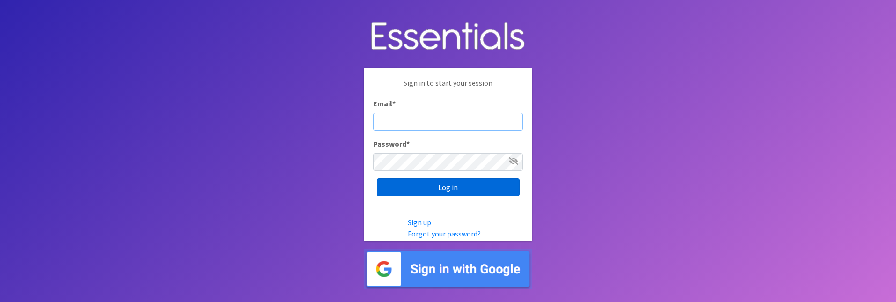
type input "heatherl@sylviassisters.org"
click at [428, 182] on input "Log in" at bounding box center [448, 187] width 143 height 18
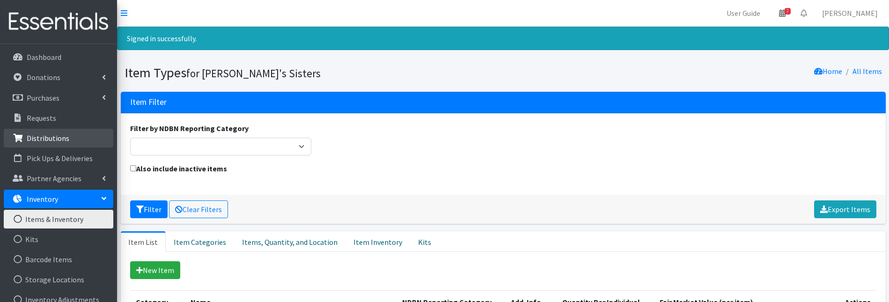
click at [62, 133] on p "Distributions" at bounding box center [48, 137] width 43 height 9
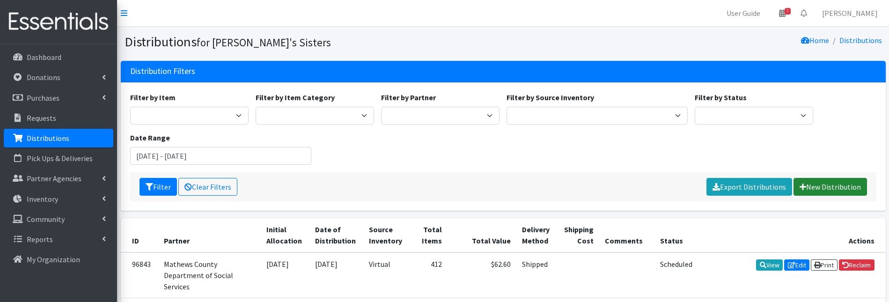
click at [809, 185] on link "New Distribution" at bounding box center [829, 187] width 73 height 18
click at [824, 180] on link "New Distribution" at bounding box center [829, 187] width 73 height 18
click at [825, 188] on link "New Distribution" at bounding box center [829, 187] width 73 height 18
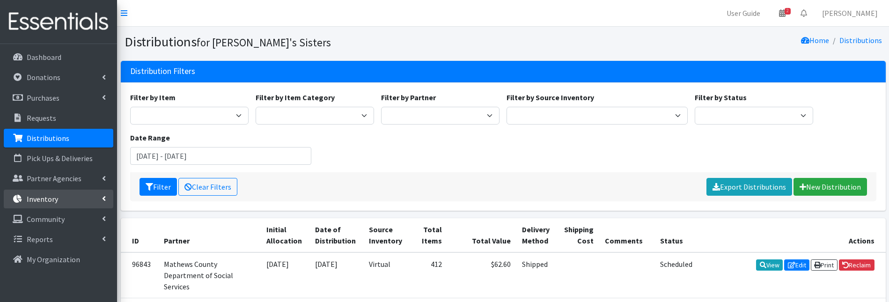
click at [104, 202] on icon at bounding box center [104, 198] width 4 height 7
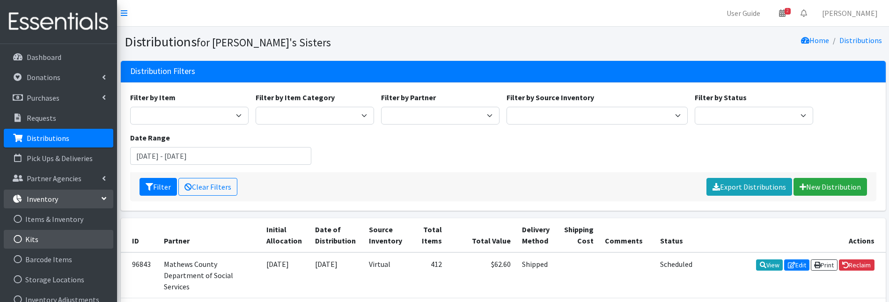
click at [59, 230] on link "Kits" at bounding box center [58, 239] width 109 height 19
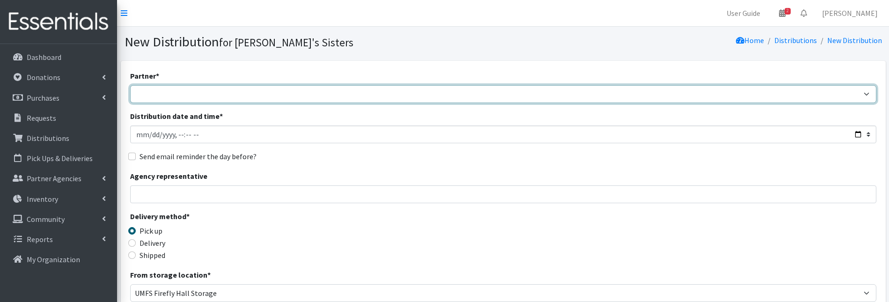
click at [198, 93] on select "211 Virginia and Individual Referrals Afghan Support Center (USCIS) ANU FOUNDAT…" at bounding box center [503, 94] width 746 height 18
select select "2936"
click at [130, 85] on select "211 Virginia and Individual Referrals Afghan Support Center (USCIS) ANU FOUNDAT…" at bounding box center [503, 94] width 746 height 18
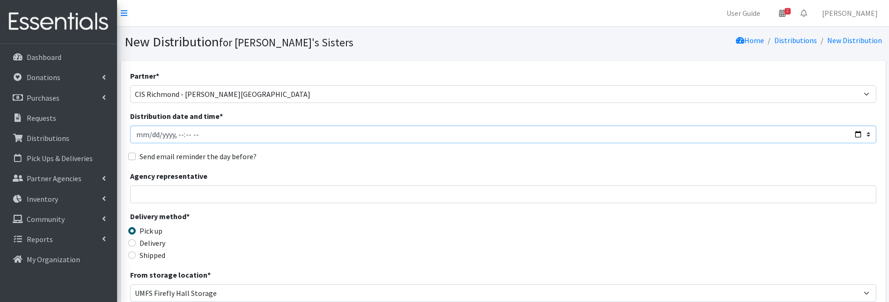
click at [149, 135] on input "Distribution date and time *" at bounding box center [503, 134] width 746 height 18
type input "2025-09-23T23:59"
click at [205, 202] on input "Agency representative" at bounding box center [503, 194] width 746 height 18
type input "Mimi Isaac"
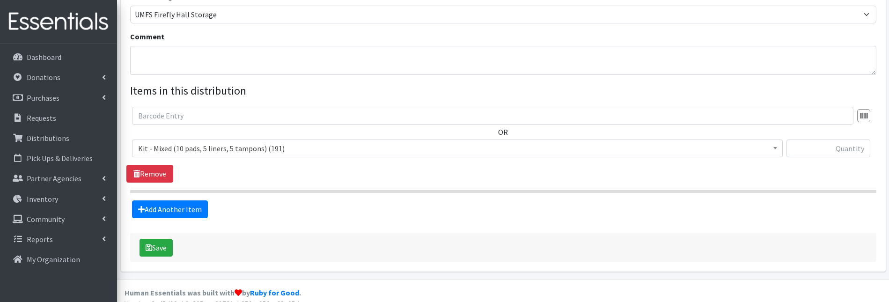
scroll to position [281, 0]
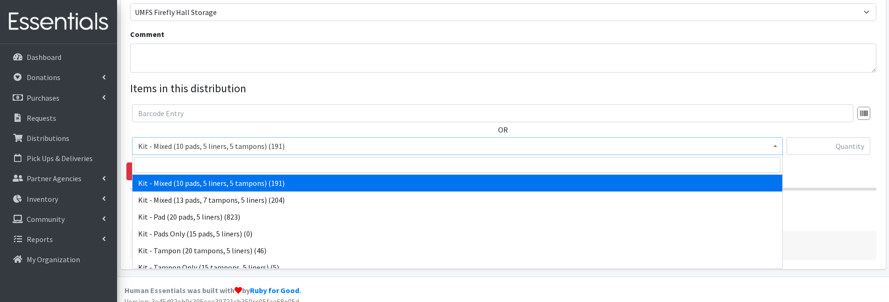
click at [239, 147] on span "Kit - Mixed (10 pads, 5 liners, 5 tampons) (191)" at bounding box center [457, 145] width 638 height 13
click at [229, 161] on input "search" at bounding box center [457, 165] width 646 height 16
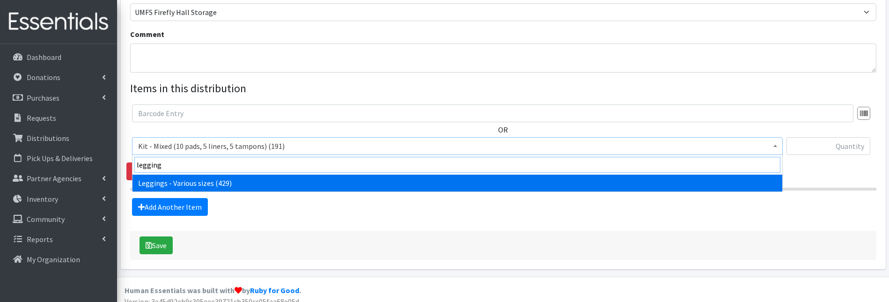
type input "legging"
select select "12411"
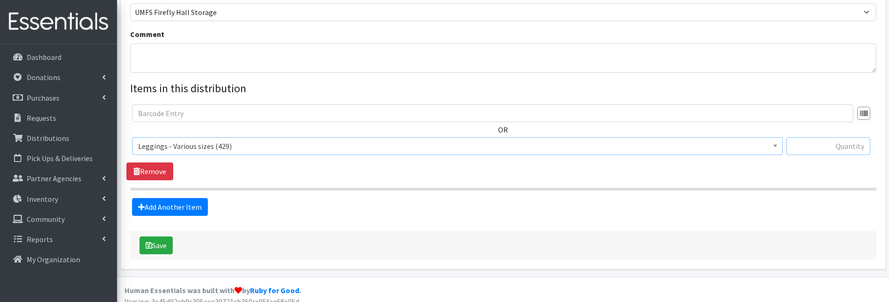
click at [838, 146] on input "text" at bounding box center [828, 146] width 84 height 18
type input "5"
click at [200, 210] on link "Add Another Item" at bounding box center [170, 207] width 76 height 18
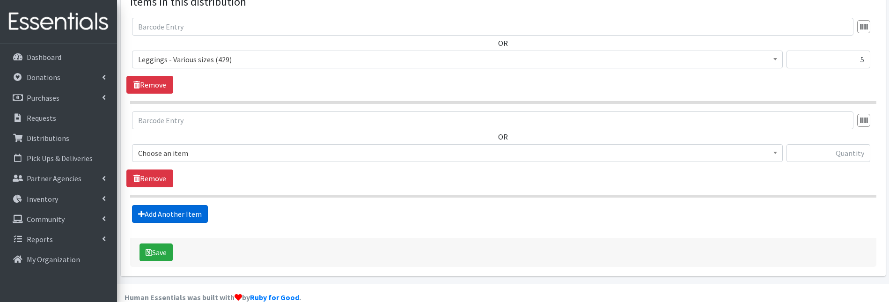
scroll to position [384, 0]
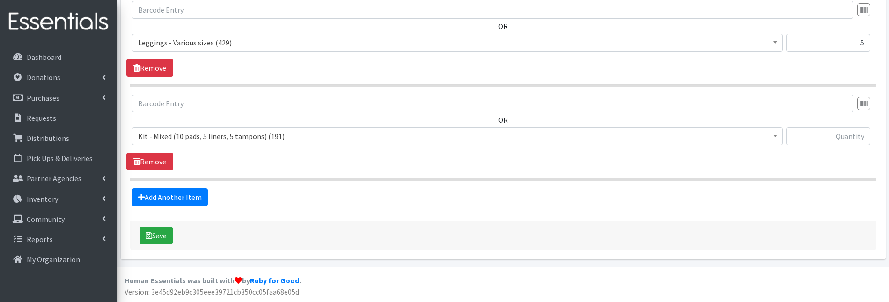
click at [161, 138] on span "Kit - Mixed (10 pads, 5 liners, 5 tampons) (191)" at bounding box center [457, 136] width 638 height 13
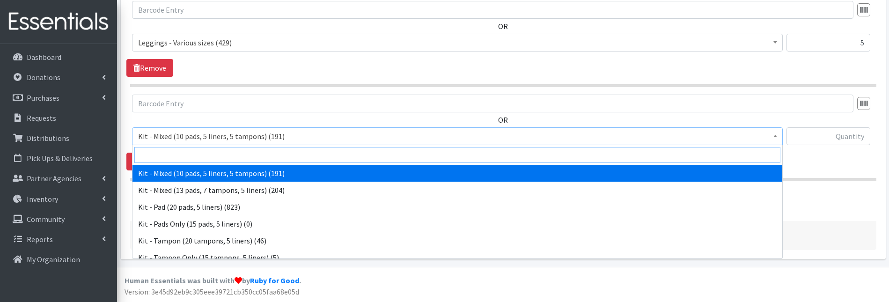
click at [163, 157] on input "search" at bounding box center [457, 155] width 646 height 16
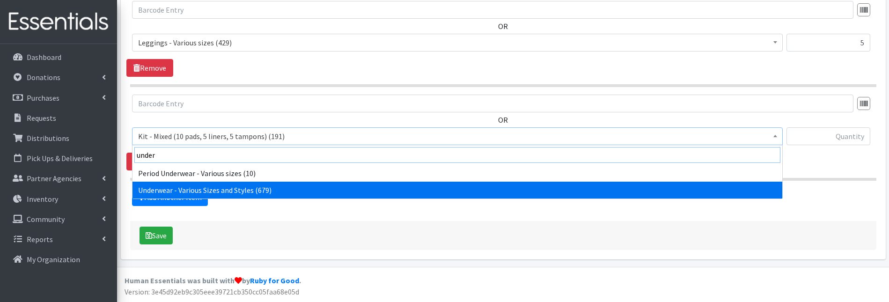
type input "under"
select select "10495"
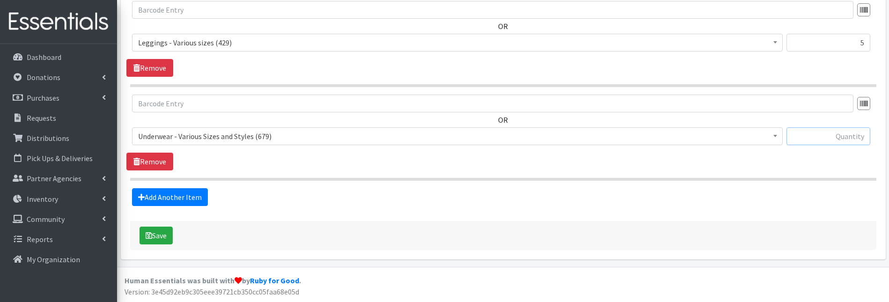
click at [813, 138] on input "text" at bounding box center [828, 136] width 84 height 18
type input "5"
click at [192, 200] on link "Add Another Item" at bounding box center [170, 197] width 76 height 18
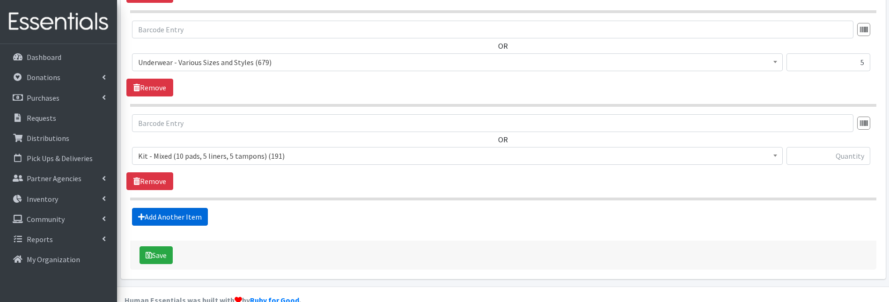
scroll to position [478, 0]
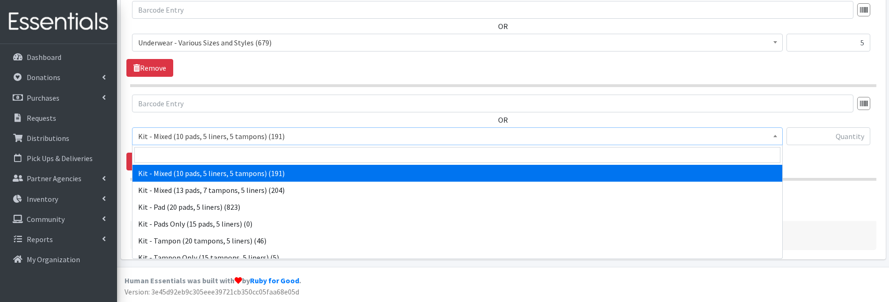
click at [199, 138] on span "Kit - Mixed (10 pads, 5 liners, 5 tampons) (191)" at bounding box center [457, 136] width 638 height 13
click at [199, 153] on input "search" at bounding box center [457, 155] width 646 height 16
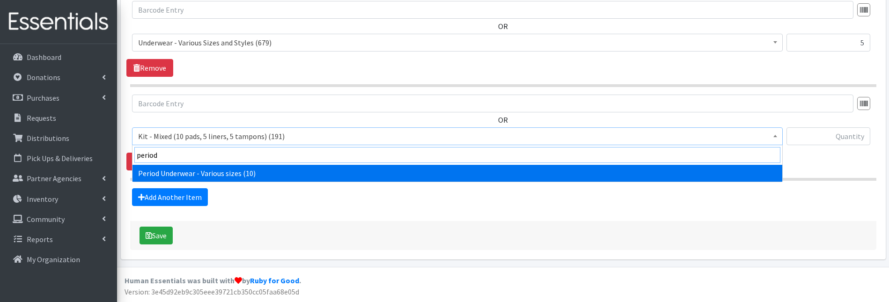
type input "period"
click at [212, 182] on span "period Period Underwear - Various sizes (10)" at bounding box center [457, 163] width 650 height 37
select select "13496"
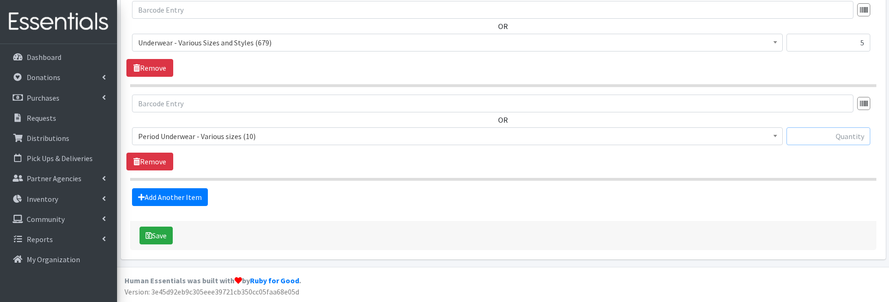
click at [843, 132] on input "text" at bounding box center [828, 136] width 84 height 18
type input "5"
click at [165, 231] on button "Save" at bounding box center [155, 235] width 33 height 18
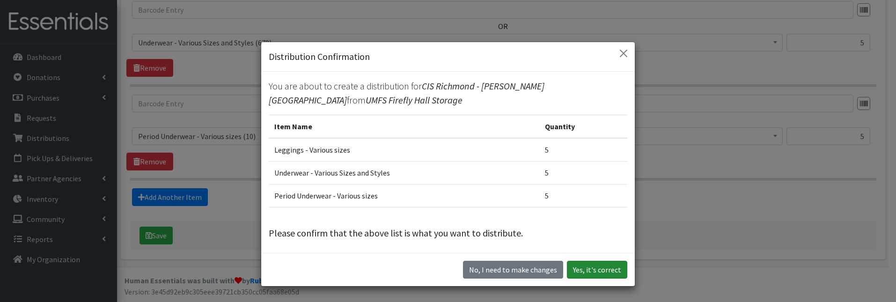
click at [605, 270] on button "Yes, it's correct" at bounding box center [597, 270] width 60 height 18
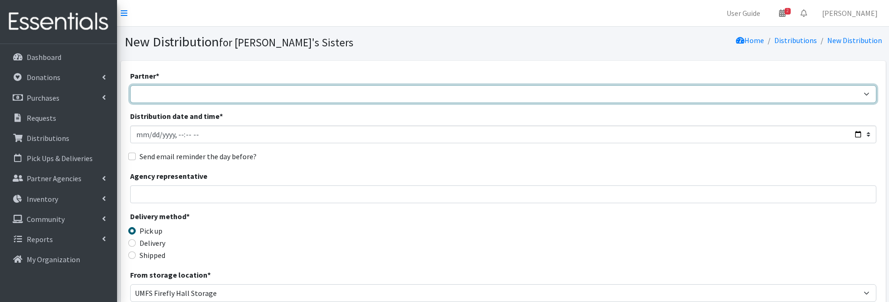
click at [149, 102] on select "211 Virginia and Individual Referrals Afghan Support Center (USCIS) ANU FOUNDAT…" at bounding box center [503, 94] width 746 height 18
select select "4713"
click at [130, 85] on select "211 Virginia and Individual Referrals Afghan Support Center (USCIS) ANU FOUNDAT…" at bounding box center [503, 94] width 746 height 18
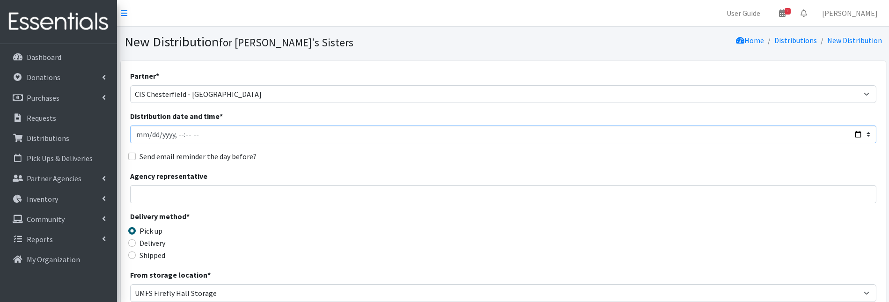
click at [152, 133] on input "Distribution date and time *" at bounding box center [503, 134] width 746 height 18
type input "2025-09-23T23:59"
click at [236, 194] on input "Agency representative" at bounding box center [503, 194] width 746 height 18
type input "[PERSON_NAME]"
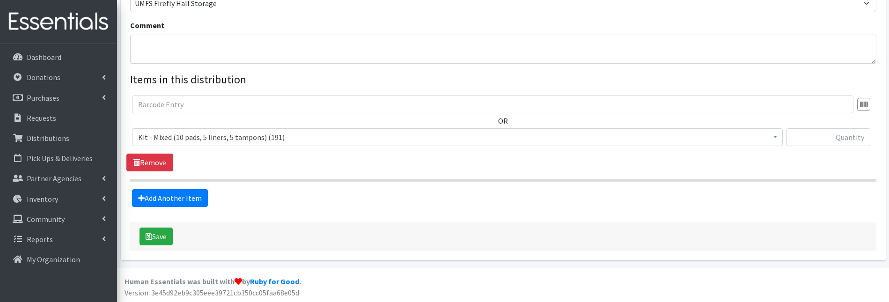
scroll to position [291, 0]
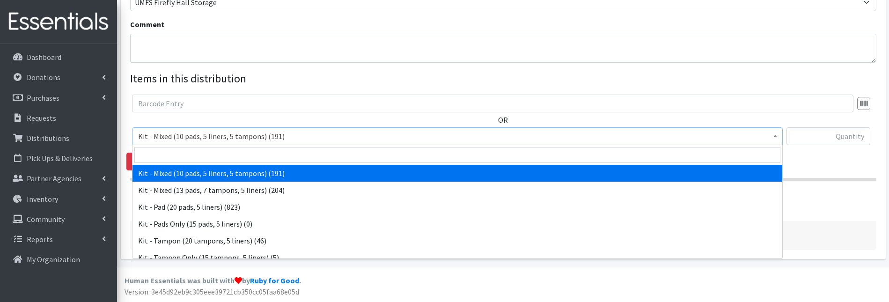
click at [297, 139] on span "Kit - Mixed (10 pads, 5 liners, 5 tampons) (191)" at bounding box center [457, 136] width 638 height 13
click at [295, 147] on input "search" at bounding box center [457, 155] width 646 height 16
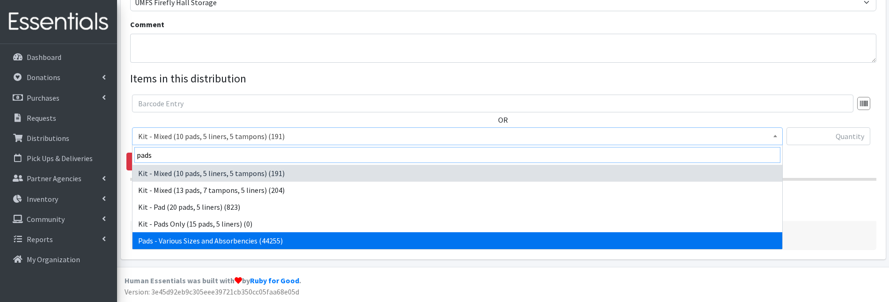
type input "pads"
select select "10467"
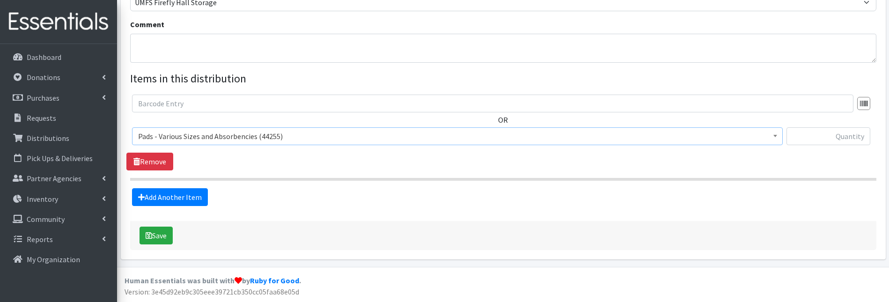
drag, startPoint x: 813, startPoint y: 147, endPoint x: 810, endPoint y: 138, distance: 10.1
click at [813, 147] on div at bounding box center [828, 139] width 84 height 25
click at [809, 130] on input "text" at bounding box center [828, 136] width 84 height 18
type input "60"
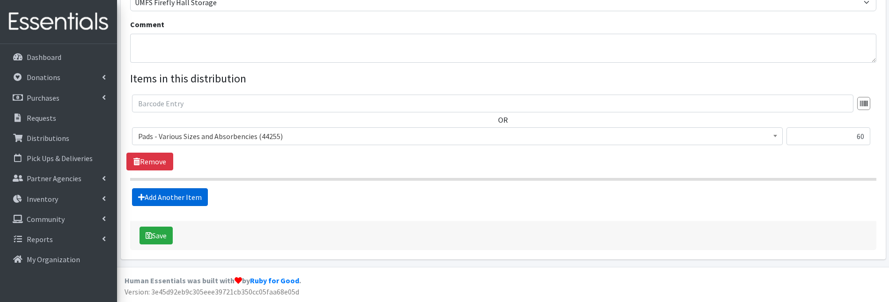
click at [174, 202] on link "Add Another Item" at bounding box center [170, 197] width 76 height 18
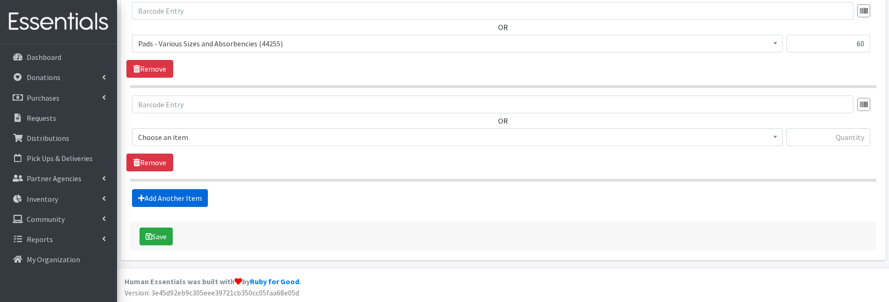
scroll to position [384, 0]
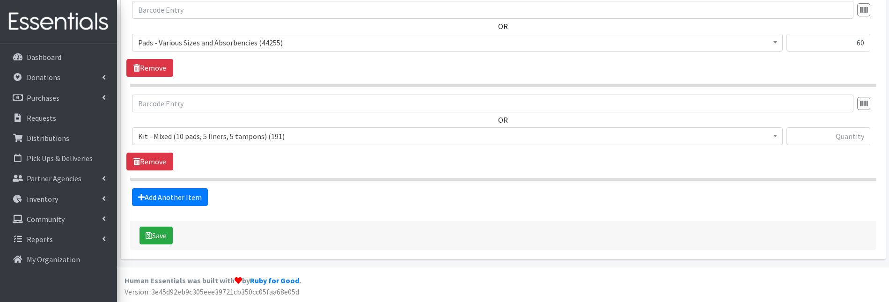
click at [176, 141] on span "Kit - Mixed (10 pads, 5 liners, 5 tampons) (191)" at bounding box center [457, 136] width 638 height 13
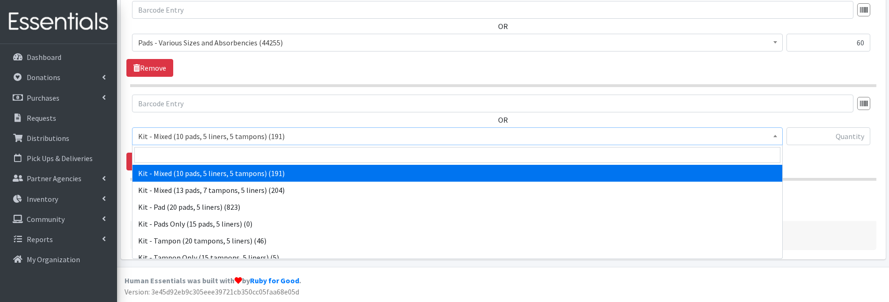
click at [178, 163] on span at bounding box center [456, 155] width 649 height 20
click at [177, 158] on input "search" at bounding box center [457, 155] width 646 height 16
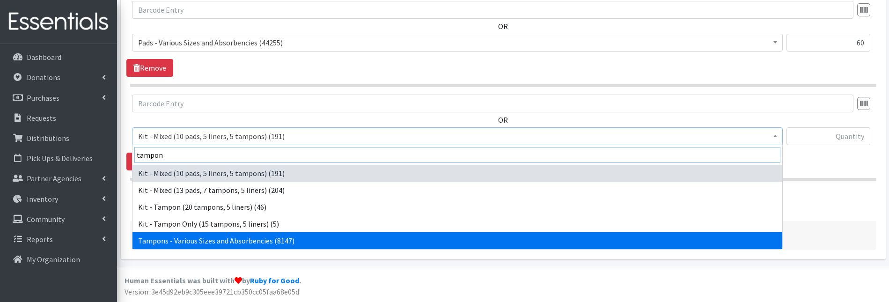
type input "tampon"
select select "10562"
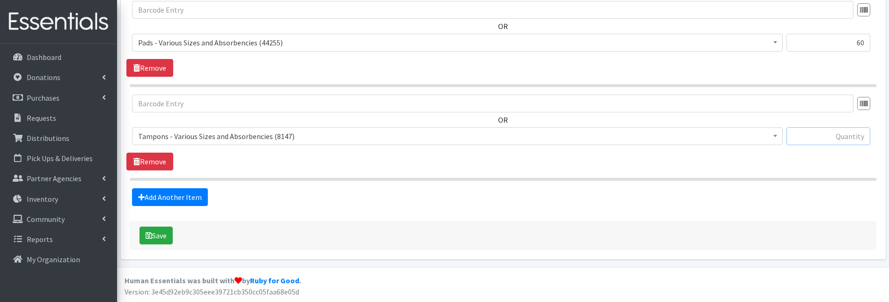
click at [823, 135] on input "text" at bounding box center [828, 136] width 84 height 18
type input "60"
click at [192, 198] on link "Add Another Item" at bounding box center [170, 197] width 76 height 18
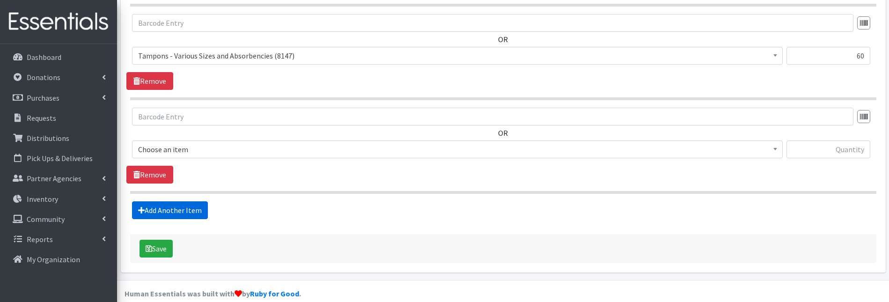
scroll to position [478, 0]
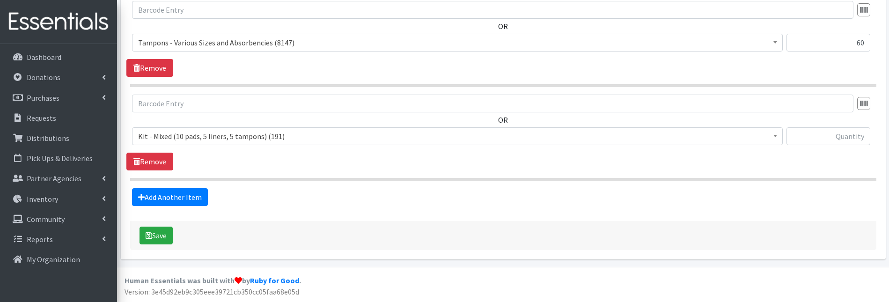
click at [208, 136] on span "Kit - Mixed (10 pads, 5 liners, 5 tampons) (191)" at bounding box center [457, 136] width 638 height 13
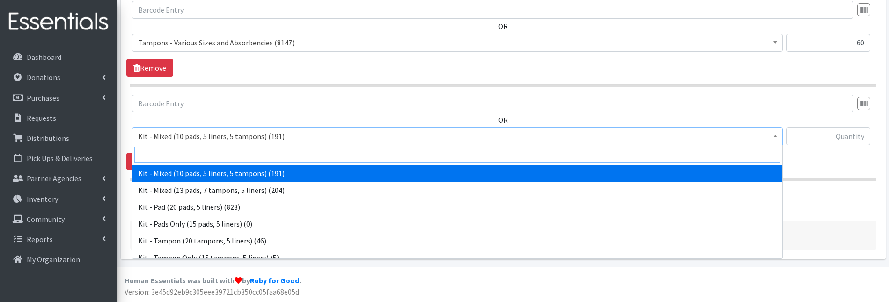
click at [204, 149] on input "search" at bounding box center [457, 155] width 646 height 16
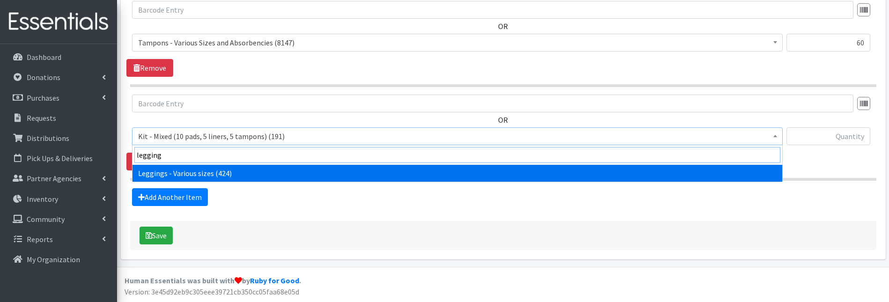
type input "legging"
select select "12411"
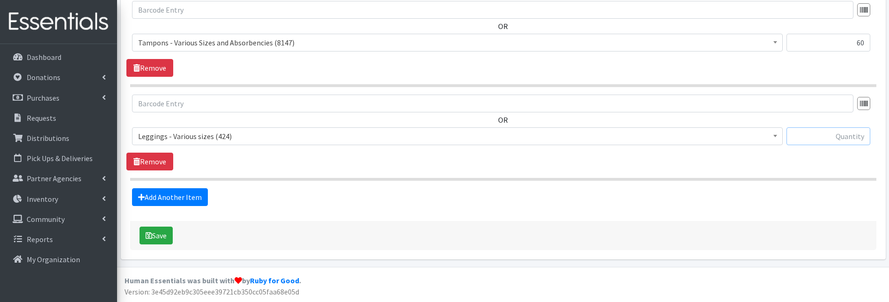
click at [828, 136] on input "text" at bounding box center [828, 136] width 84 height 18
type input "20"
click at [199, 197] on link "Add Another Item" at bounding box center [170, 197] width 76 height 18
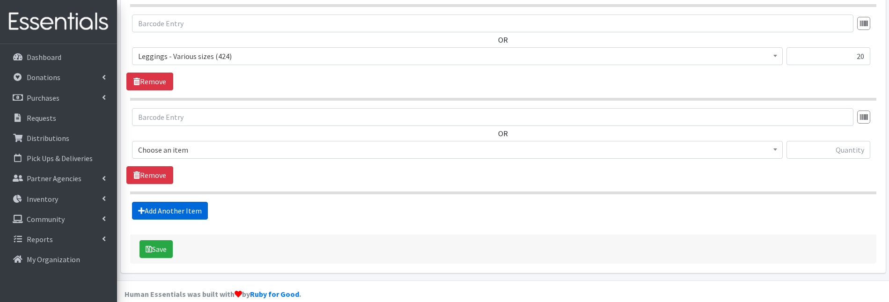
scroll to position [571, 0]
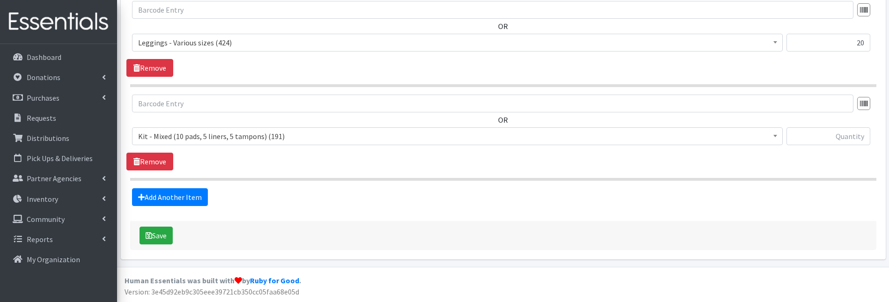
click at [159, 136] on span "Kit - Mixed (10 pads, 5 liners, 5 tampons) (191)" at bounding box center [457, 136] width 638 height 13
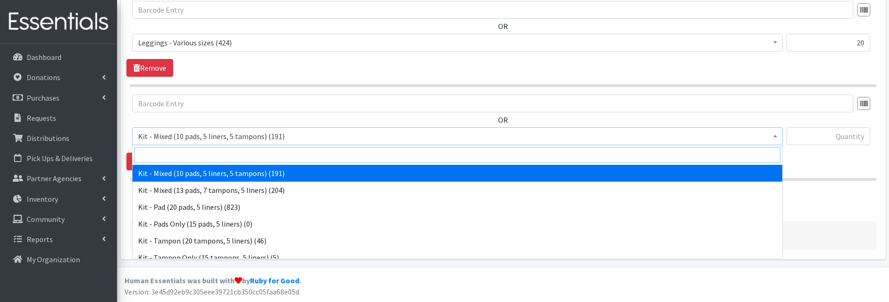
click at [160, 152] on input "search" at bounding box center [457, 155] width 646 height 16
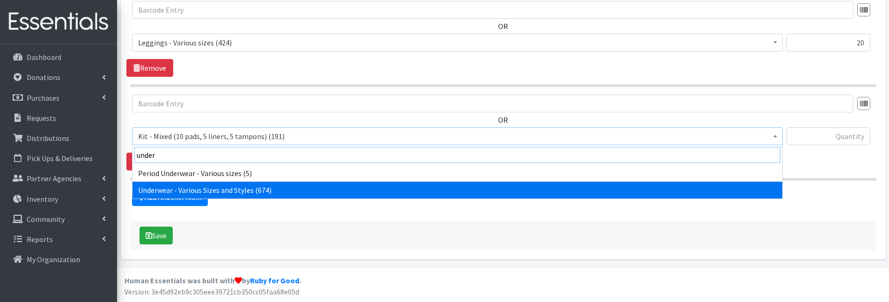
type input "under"
select select "10495"
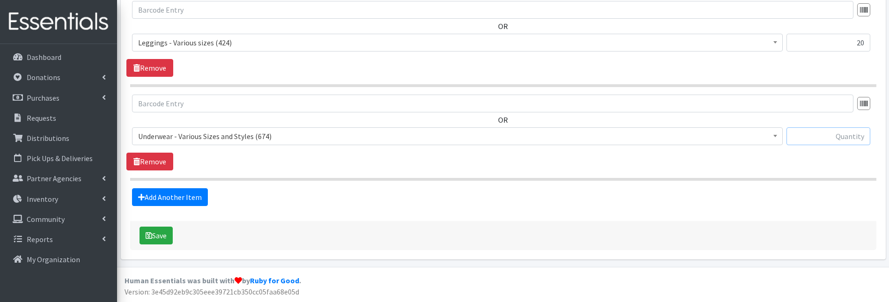
click at [853, 135] on input "text" at bounding box center [828, 136] width 84 height 18
type input "20"
click at [146, 232] on icon "submit" at bounding box center [149, 235] width 7 height 7
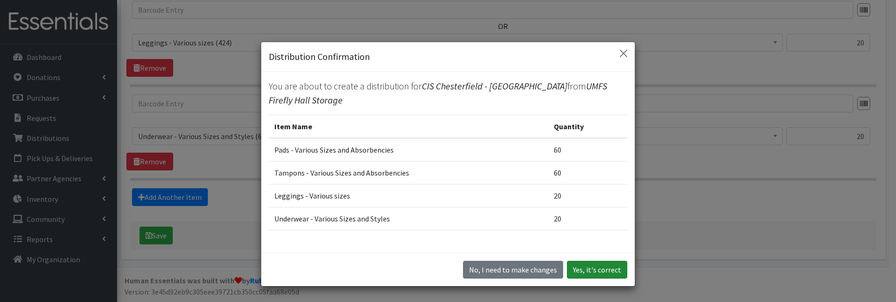
click at [592, 268] on button "Yes, it's correct" at bounding box center [597, 270] width 60 height 18
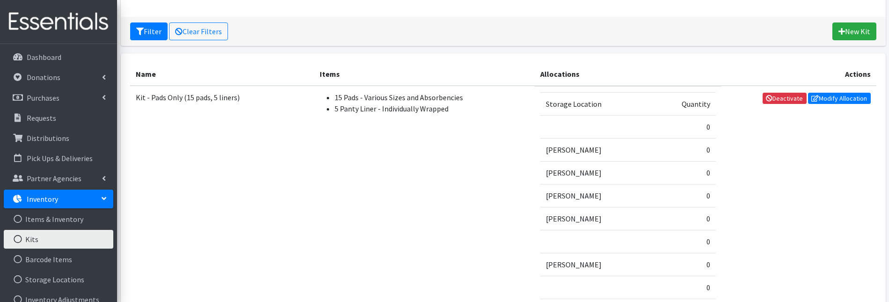
scroll to position [47, 0]
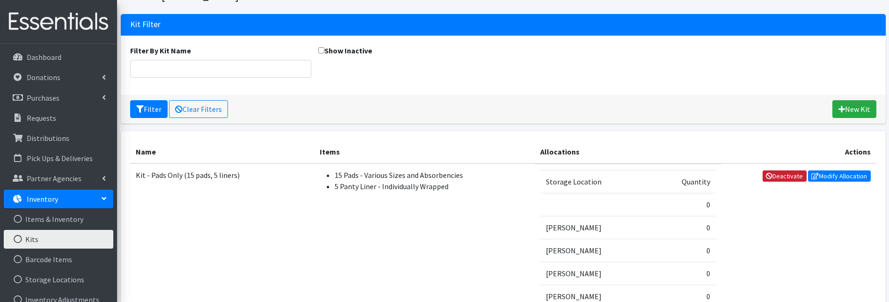
click at [783, 174] on link "Deactivate" at bounding box center [784, 175] width 44 height 11
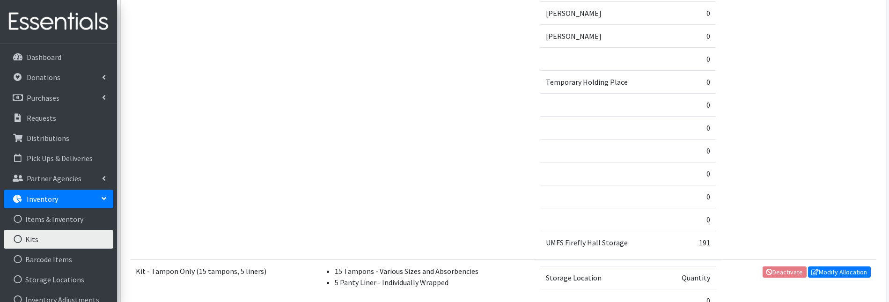
scroll to position [361, 0]
click at [49, 141] on p "Distributions" at bounding box center [48, 137] width 43 height 9
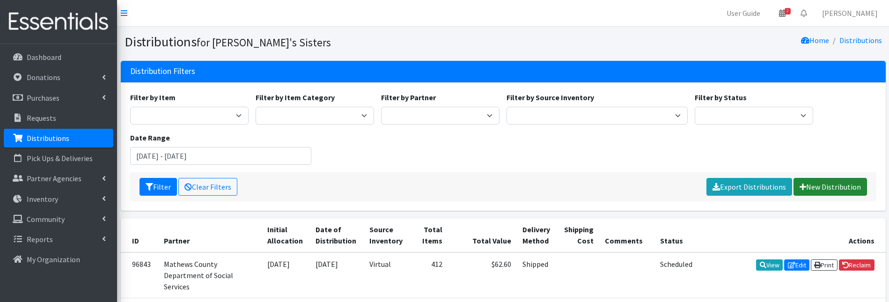
click at [820, 183] on link "New Distribution" at bounding box center [829, 187] width 73 height 18
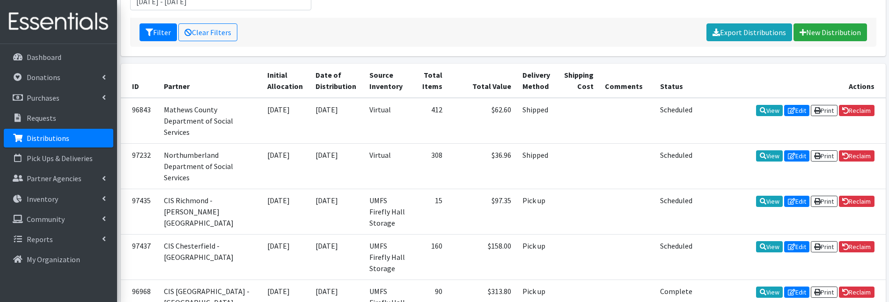
scroll to position [94, 0]
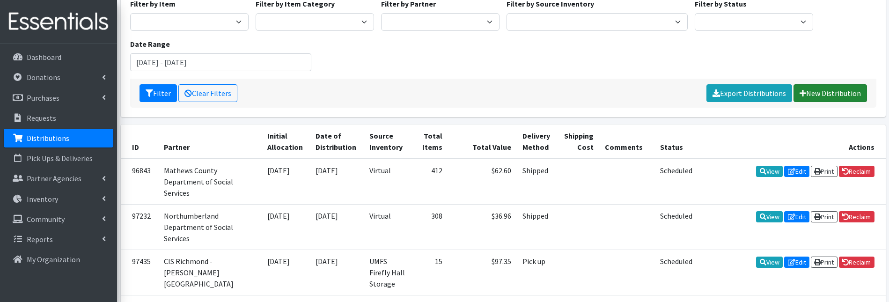
click at [818, 92] on link "New Distribution" at bounding box center [829, 93] width 73 height 18
click at [820, 91] on link "New Distribution" at bounding box center [829, 93] width 73 height 18
click at [824, 94] on link "New Distribution" at bounding box center [829, 93] width 73 height 18
click at [827, 94] on link "New Distribution" at bounding box center [829, 93] width 73 height 18
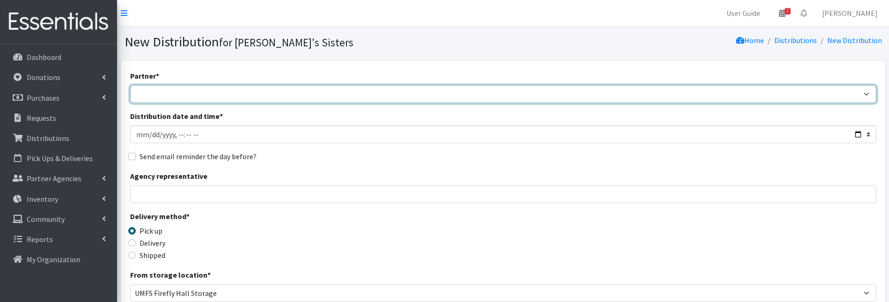
click at [189, 86] on select "211 [US_STATE] and Individual Referrals Afghan Support Center (USCIS) ANU FOUND…" at bounding box center [503, 94] width 746 height 18
select select "5627"
click at [130, 85] on select "211 [US_STATE] and Individual Referrals Afghan Support Center (USCIS) ANU FOUND…" at bounding box center [503, 94] width 746 height 18
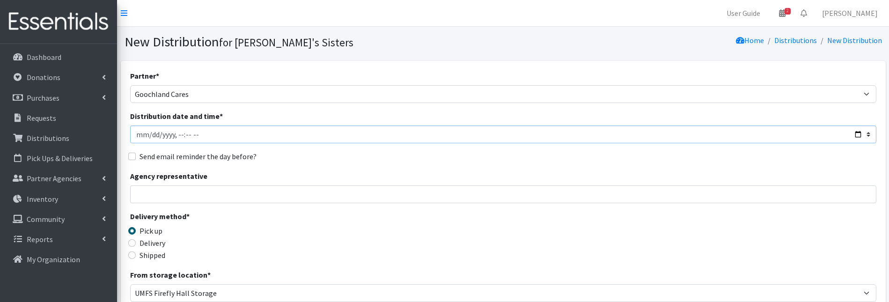
click at [149, 135] on input "Distribution date and time *" at bounding box center [503, 134] width 746 height 18
type input "[DATE]T23:59"
click at [169, 187] on input "Agency representative" at bounding box center [503, 194] width 746 height 18
type input "[PERSON_NAME]"
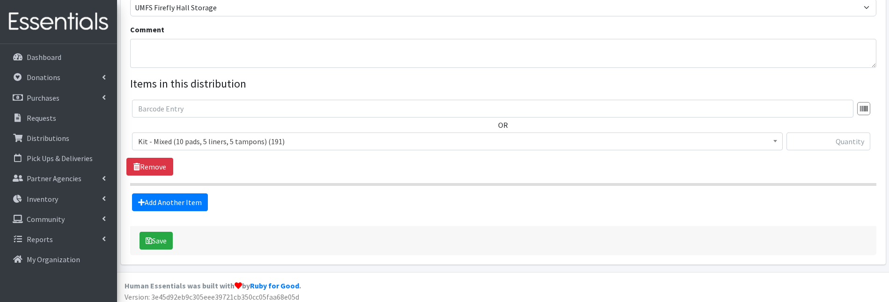
scroll to position [291, 0]
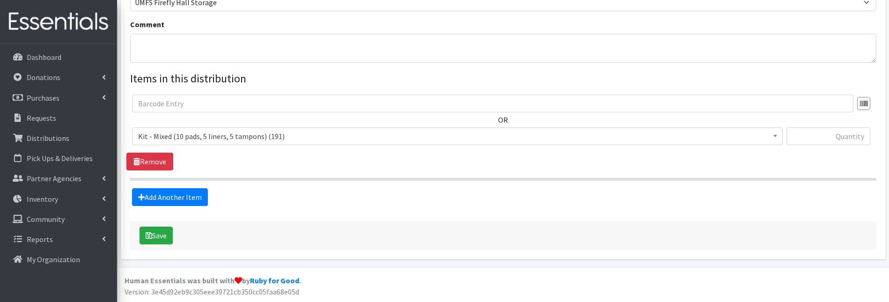
click at [234, 137] on span "Kit - Mixed (10 pads, 5 liners, 5 tampons) (191)" at bounding box center [457, 136] width 638 height 13
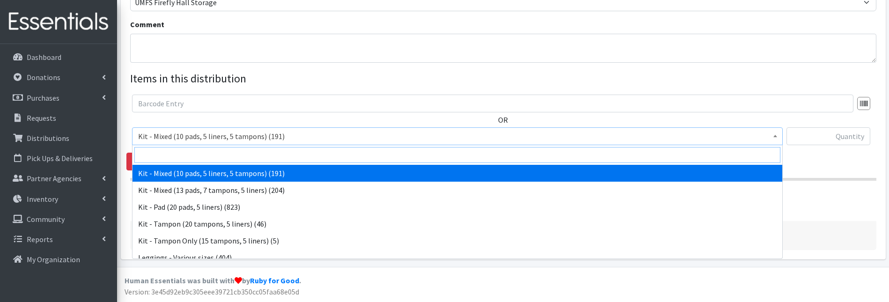
click at [234, 154] on input "search" at bounding box center [457, 155] width 646 height 16
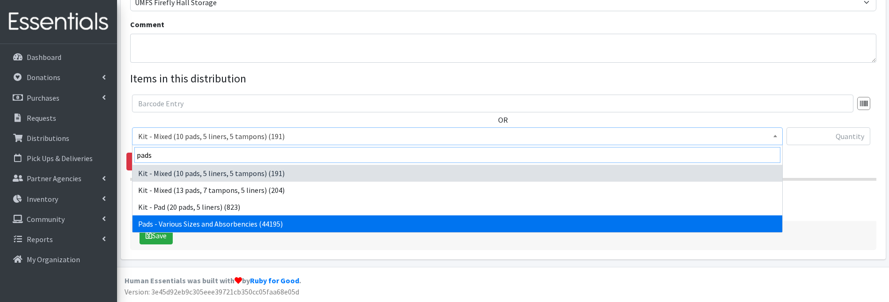
type input "pads"
select select "10467"
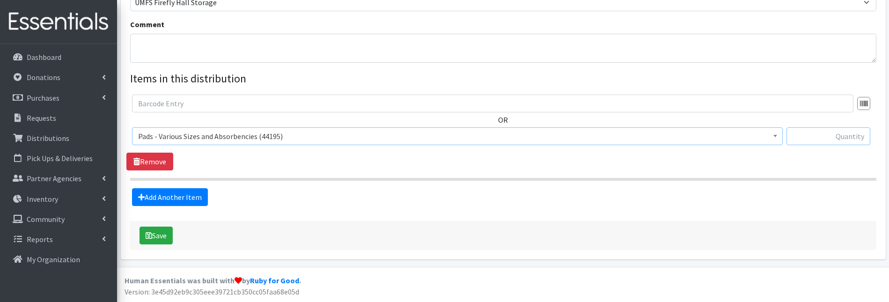
click at [820, 141] on input "text" at bounding box center [828, 136] width 84 height 18
type input "200"
click at [199, 198] on link "Add Another Item" at bounding box center [170, 197] width 76 height 18
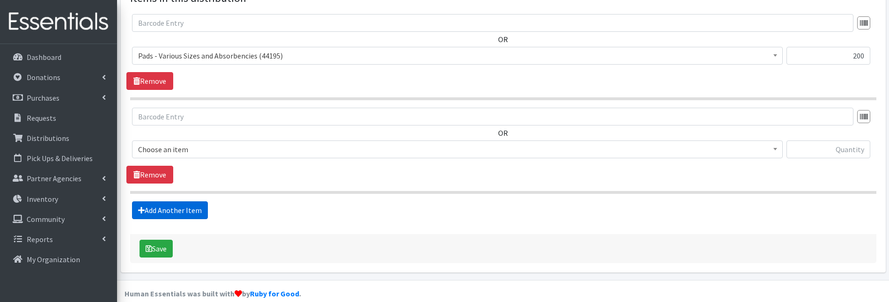
scroll to position [384, 0]
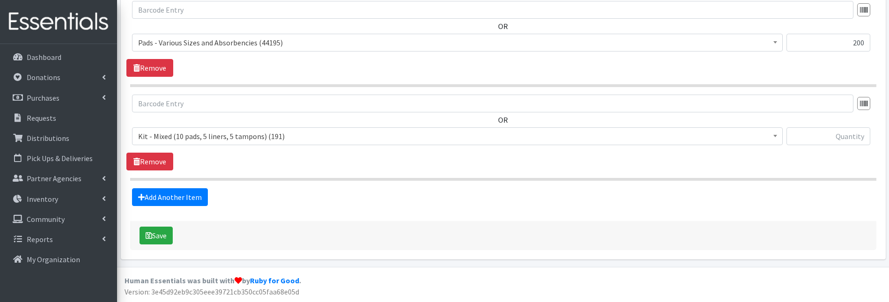
click at [180, 139] on span "Kit - Mixed (10 pads, 5 liners, 5 tampons) (191)" at bounding box center [457, 136] width 638 height 13
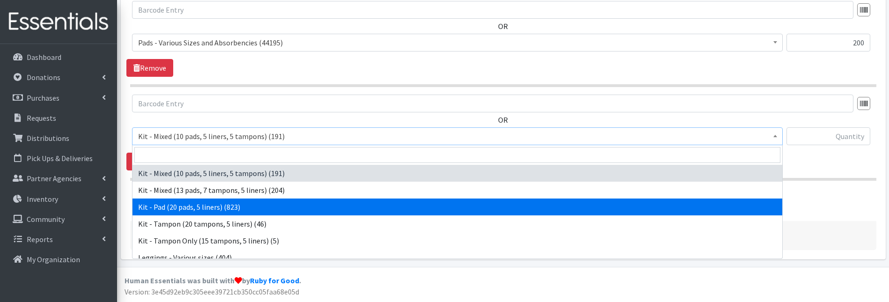
select select "15509"
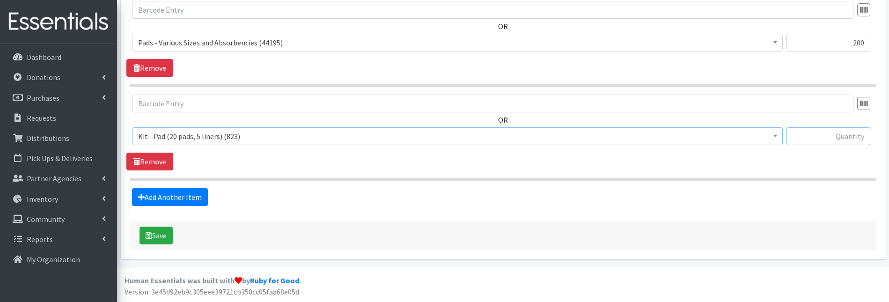
click at [848, 132] on input "text" at bounding box center [828, 136] width 84 height 18
type input "50"
click at [187, 193] on link "Add Another Item" at bounding box center [170, 197] width 76 height 18
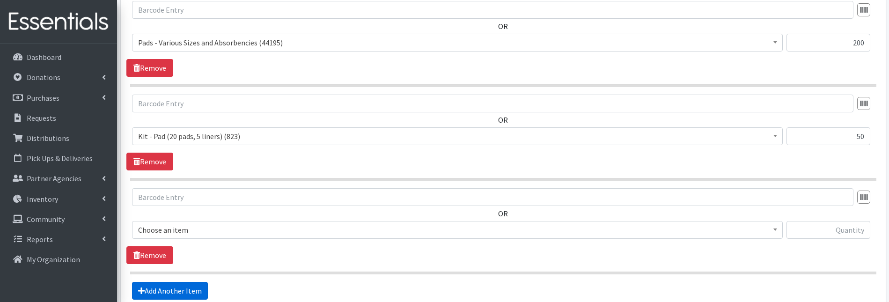
scroll to position [478, 0]
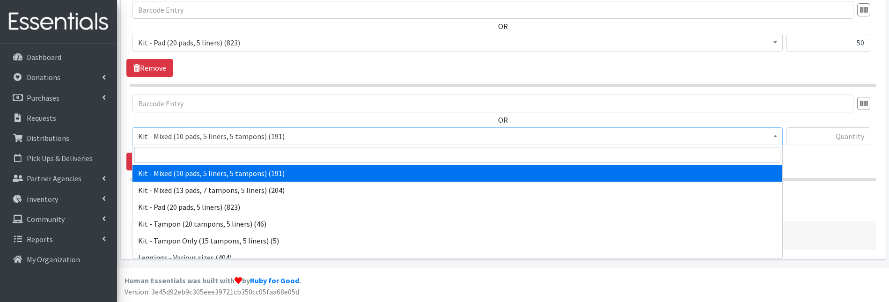
click at [212, 138] on span "Kit - Mixed (10 pads, 5 liners, 5 tampons) (191)" at bounding box center [457, 136] width 638 height 13
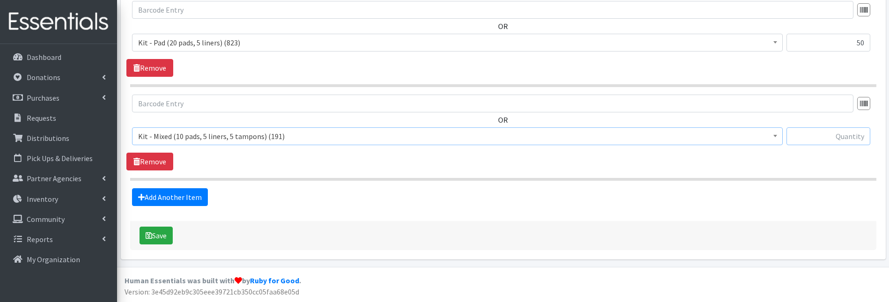
click at [817, 133] on input "text" at bounding box center [828, 136] width 84 height 18
type input "50"
click at [172, 198] on link "Add Another Item" at bounding box center [170, 197] width 76 height 18
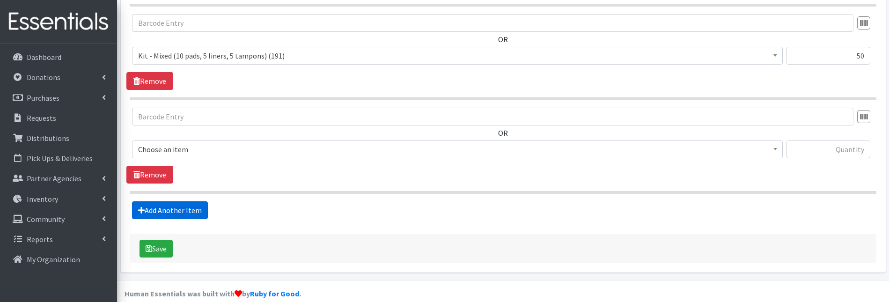
scroll to position [571, 0]
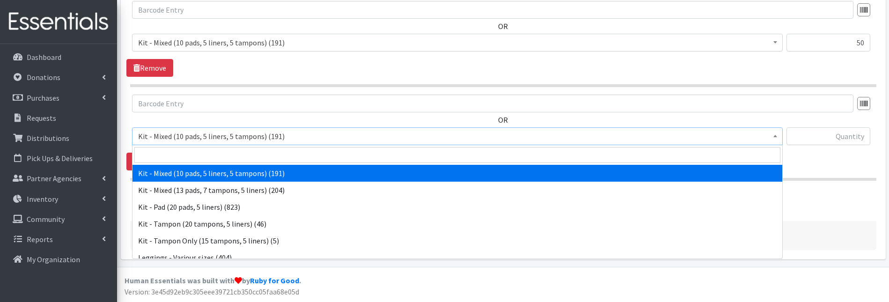
click at [200, 140] on span "Kit - Mixed (10 pads, 5 liners, 5 tampons) (191)" at bounding box center [457, 136] width 638 height 13
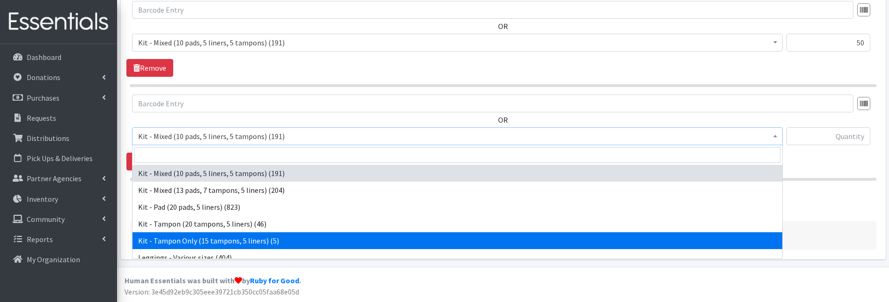
select select "11423"
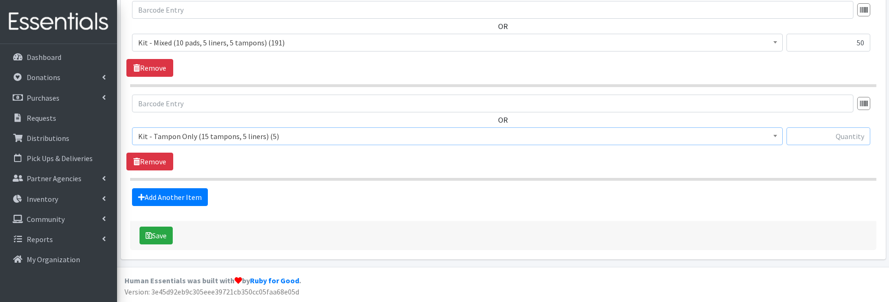
click at [813, 133] on input "text" at bounding box center [828, 136] width 84 height 18
type input "5"
click at [197, 193] on link "Add Another Item" at bounding box center [170, 197] width 76 height 18
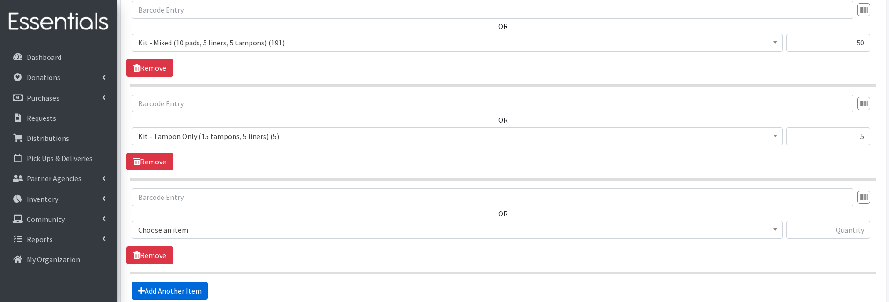
scroll to position [665, 0]
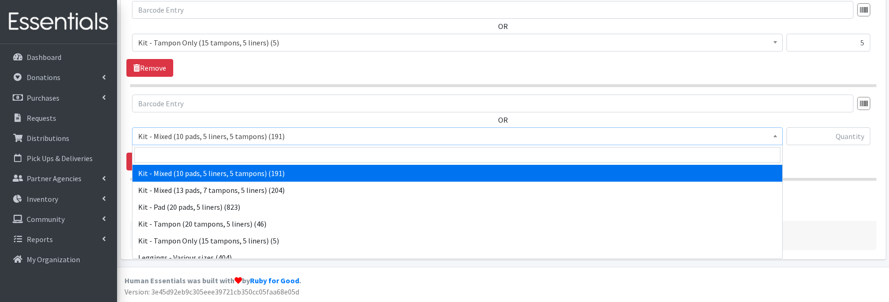
click at [190, 136] on span "Kit - Mixed (10 pads, 5 liners, 5 tampons) (191)" at bounding box center [457, 136] width 638 height 13
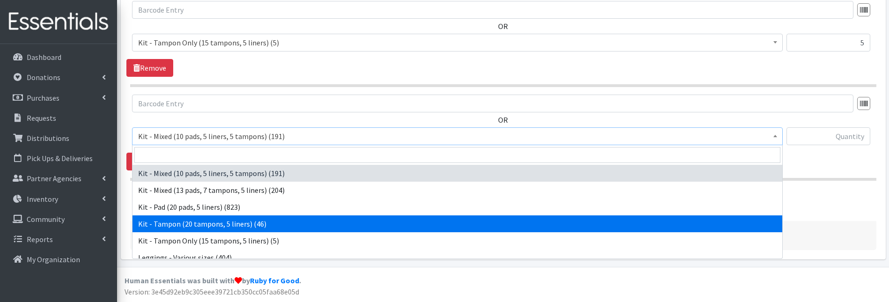
select select "15510"
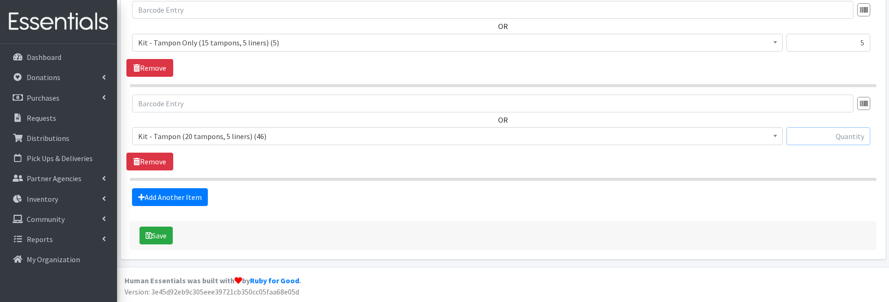
click at [798, 131] on input "text" at bounding box center [828, 136] width 84 height 18
type input "45"
click at [156, 238] on button "Save" at bounding box center [155, 235] width 33 height 18
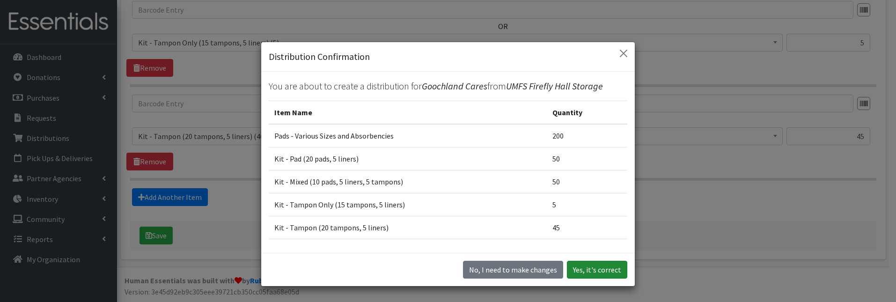
click at [574, 265] on button "Yes, it's correct" at bounding box center [597, 270] width 60 height 18
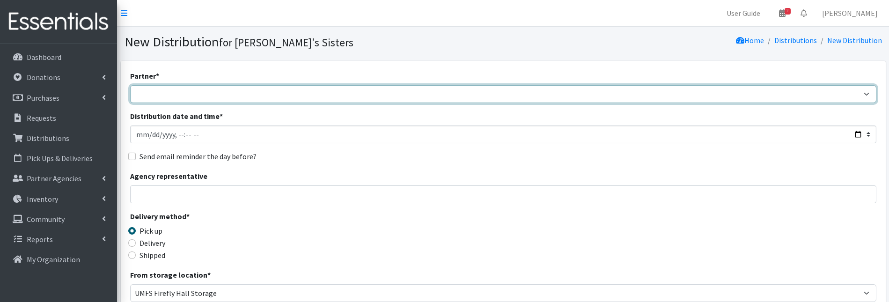
click at [150, 95] on select "211 [US_STATE] and Individual Referrals Afghan Support Center (USCIS) ANU FOUND…" at bounding box center [503, 94] width 746 height 18
select select "5629"
click at [130, 85] on select "211 [US_STATE] and Individual Referrals Afghan Support Center (USCIS) ANU FOUND…" at bounding box center [503, 94] width 746 height 18
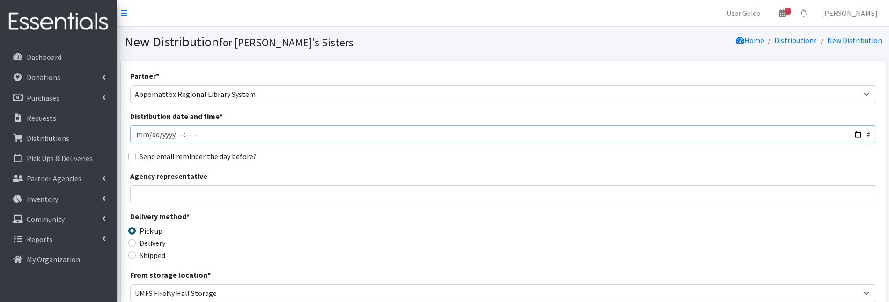
click at [148, 138] on input "Distribution date and time *" at bounding box center [503, 134] width 746 height 18
type input "[DATE]T23:59"
click at [157, 195] on input "Agency representative" at bounding box center [503, 194] width 746 height 18
type input "[PERSON_NAME]"
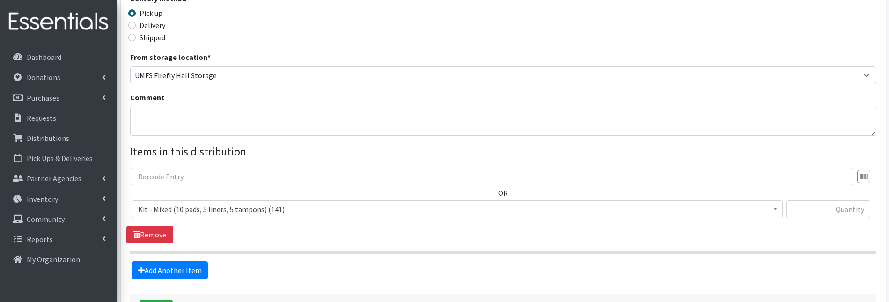
scroll to position [234, 0]
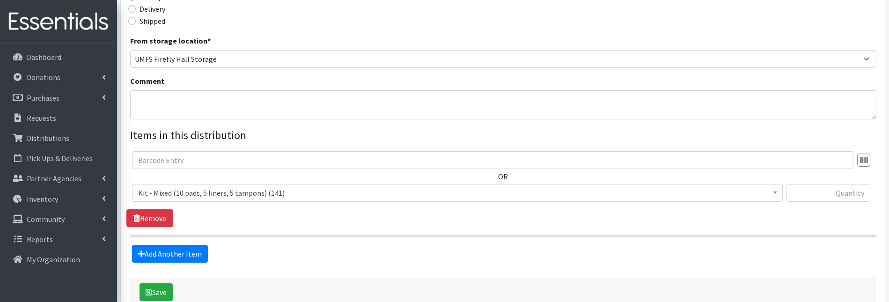
click at [326, 190] on span "Kit - Mixed (10 pads, 5 liners, 5 tampons) (141)" at bounding box center [457, 192] width 638 height 13
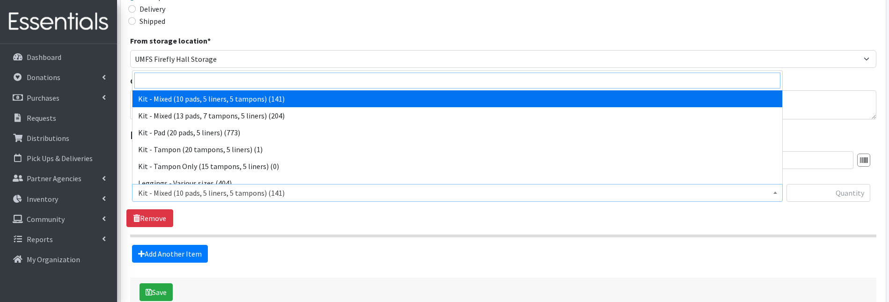
click at [175, 79] on input "search" at bounding box center [457, 81] width 646 height 16
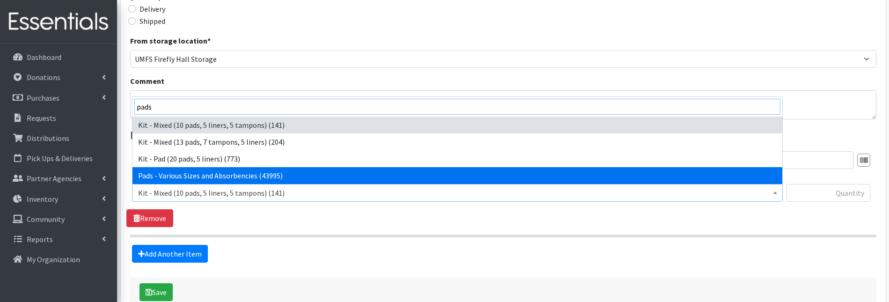
type input "pads"
select select "10467"
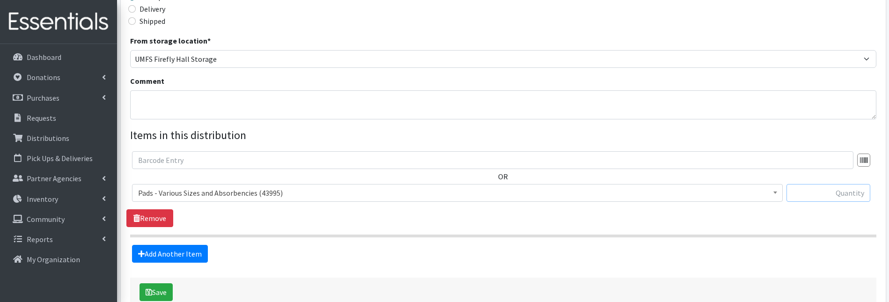
click at [817, 190] on input "text" at bounding box center [828, 193] width 84 height 18
type input "1202"
click at [190, 258] on link "Add Another Item" at bounding box center [170, 254] width 76 height 18
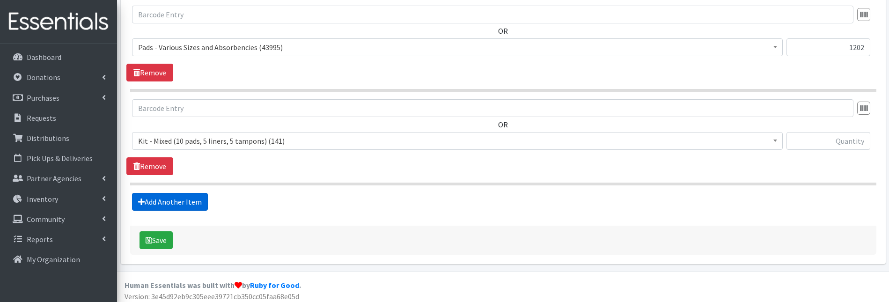
scroll to position [384, 0]
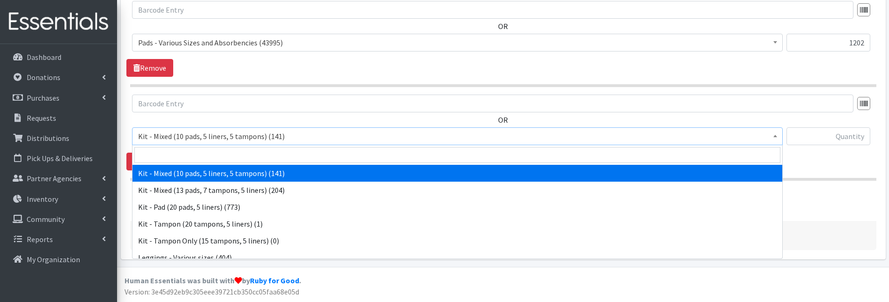
click at [207, 137] on span "Kit - Mixed (10 pads, 5 liners, 5 tampons) (141)" at bounding box center [457, 136] width 638 height 13
click at [206, 151] on input "search" at bounding box center [457, 155] width 646 height 16
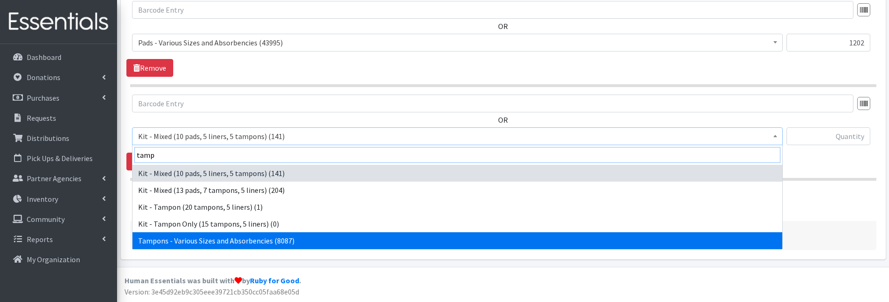
type input "tamp"
select select "10562"
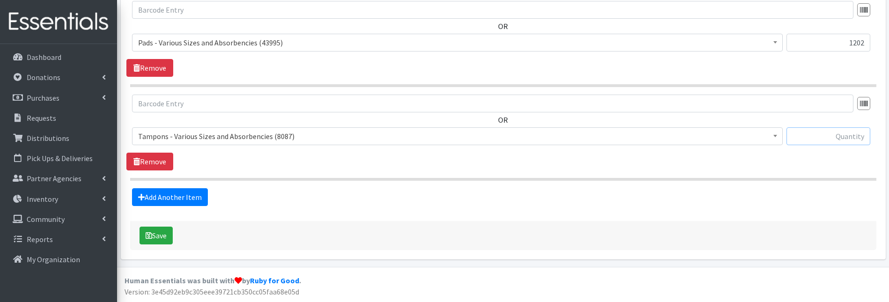
click at [833, 136] on input "text" at bounding box center [828, 136] width 84 height 18
type input "300"
click at [194, 201] on link "Add Another Item" at bounding box center [170, 197] width 76 height 18
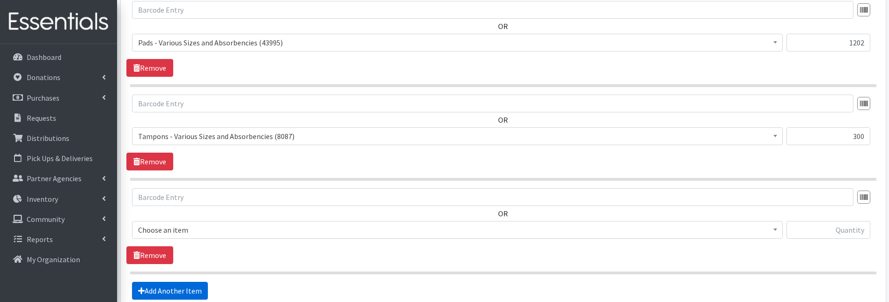
scroll to position [478, 0]
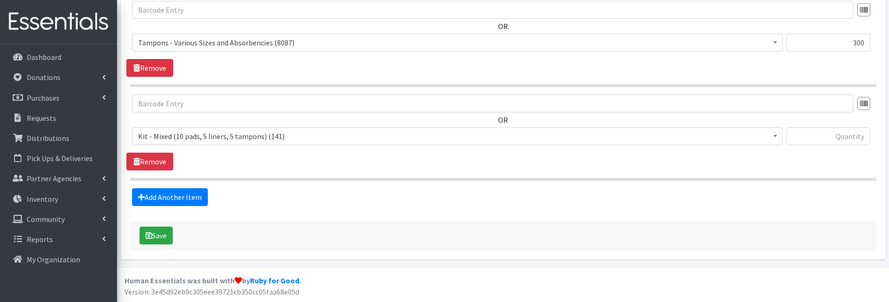
click at [172, 137] on span "Kit - Mixed (10 pads, 5 liners, 5 tampons) (141)" at bounding box center [457, 136] width 638 height 13
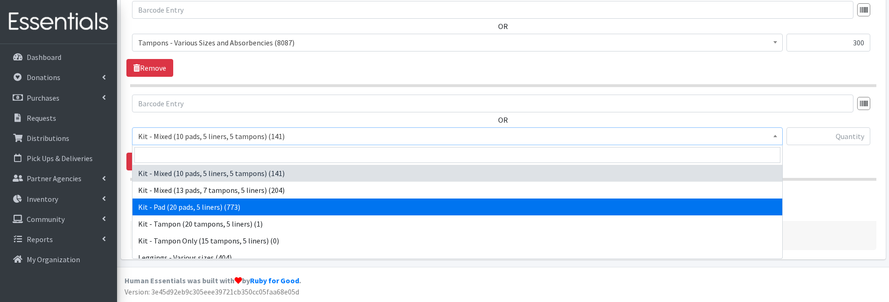
select select "15509"
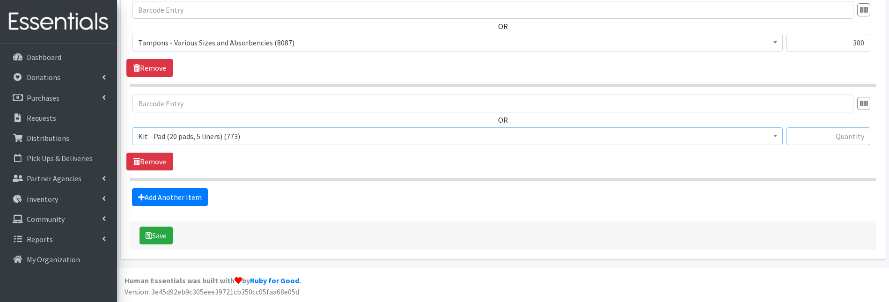
click at [814, 143] on input "text" at bounding box center [828, 136] width 84 height 18
type input "50"
click at [196, 197] on link "Add Another Item" at bounding box center [170, 197] width 76 height 18
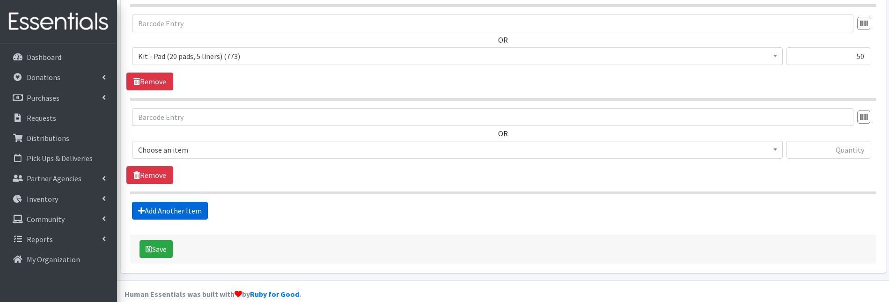
scroll to position [571, 0]
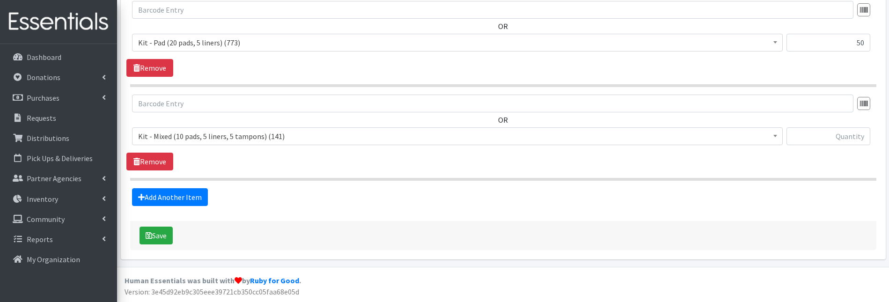
click at [224, 139] on span "Kit - Mixed (10 pads, 5 liners, 5 tampons) (141)" at bounding box center [457, 136] width 638 height 13
click at [820, 138] on input "text" at bounding box center [828, 136] width 84 height 18
type input "2"
type input "50"
click at [163, 237] on button "Save" at bounding box center [155, 235] width 33 height 18
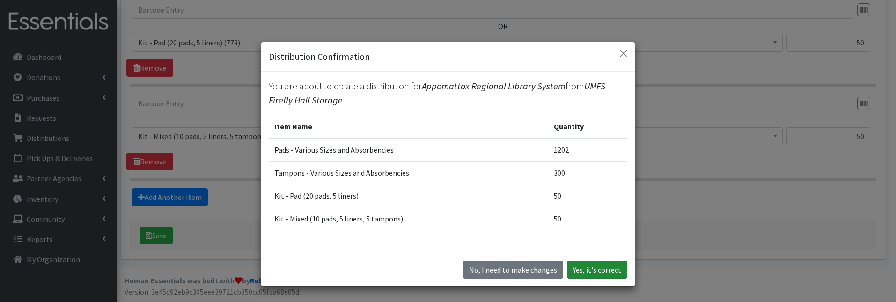
click at [604, 273] on button "Yes, it's correct" at bounding box center [597, 270] width 60 height 18
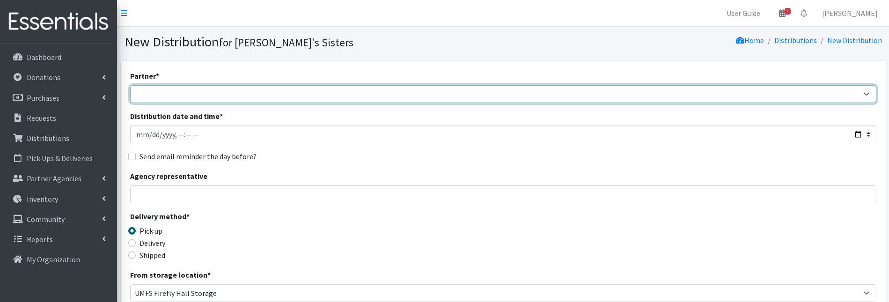
click at [158, 95] on select "211 [US_STATE] and Individual Referrals Afghan Support Center (USCIS) ANU FOUND…" at bounding box center [503, 94] width 746 height 18
select select "5051"
click at [130, 85] on select "211 [US_STATE] and Individual Referrals Afghan Support Center (USCIS) ANU FOUND…" at bounding box center [503, 94] width 746 height 18
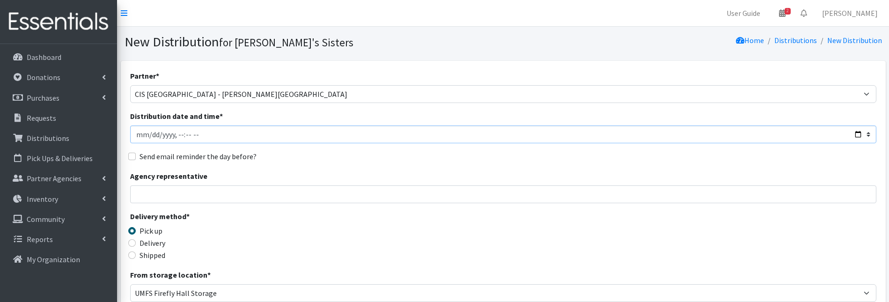
click at [151, 135] on input "Distribution date and time *" at bounding box center [503, 134] width 746 height 18
type input "2025-09-23T23:59"
click at [222, 189] on input "Agency representative" at bounding box center [503, 194] width 746 height 18
type input "[PERSON_NAME]"
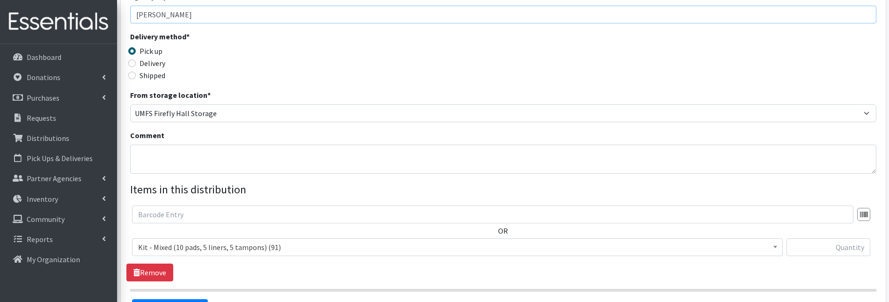
scroll to position [234, 0]
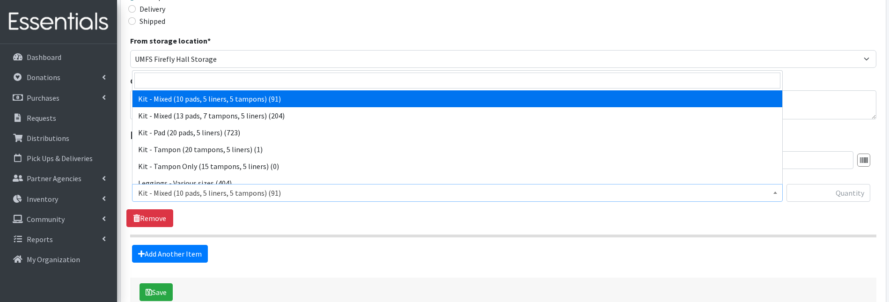
click at [267, 191] on span "Kit - Mixed (10 pads, 5 liners, 5 tampons) (91)" at bounding box center [457, 192] width 638 height 13
click at [181, 82] on input "search" at bounding box center [457, 81] width 646 height 16
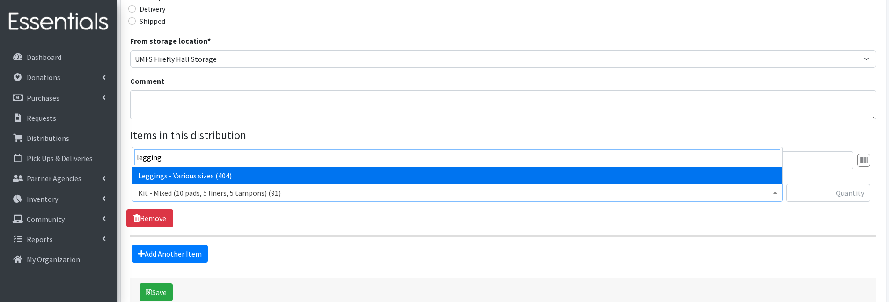
type input "legging"
select select "12411"
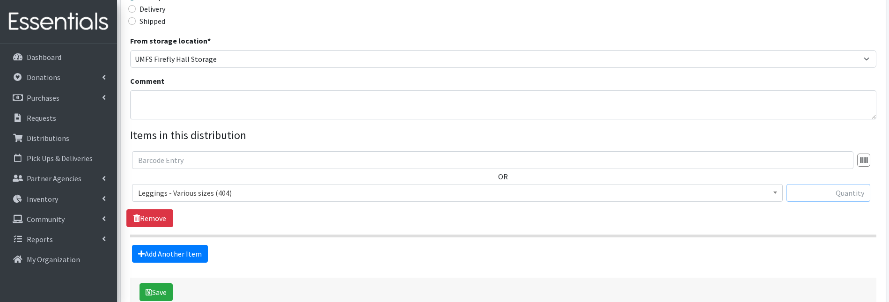
click at [805, 192] on input "text" at bounding box center [828, 193] width 84 height 18
type input "10"
click at [173, 256] on link "Add Another Item" at bounding box center [170, 254] width 76 height 18
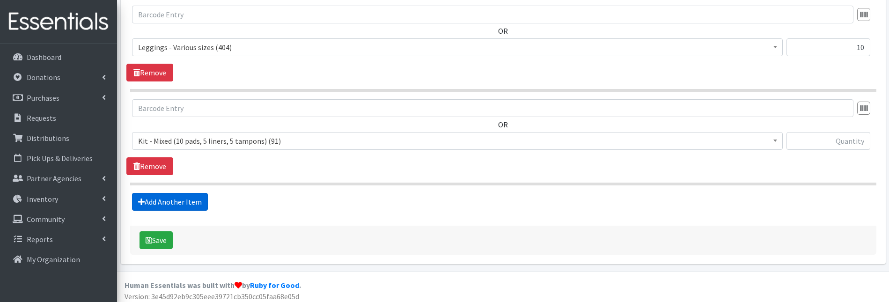
scroll to position [384, 0]
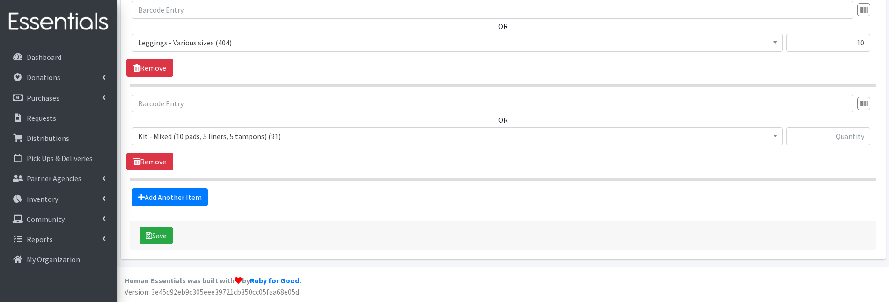
click at [169, 135] on span "Kit - Mixed (10 pads, 5 liners, 5 tampons) (91)" at bounding box center [457, 136] width 638 height 13
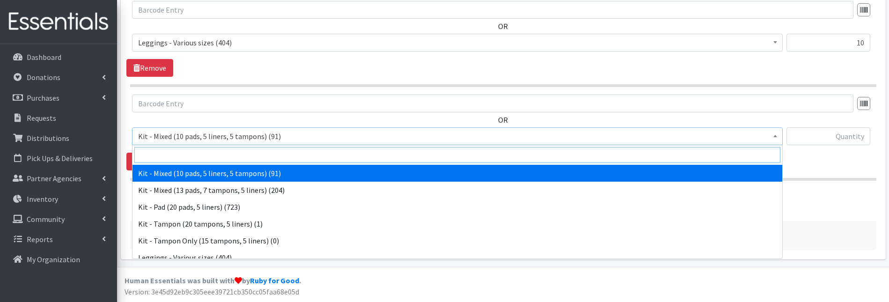
click at [170, 152] on input "search" at bounding box center [457, 155] width 646 height 16
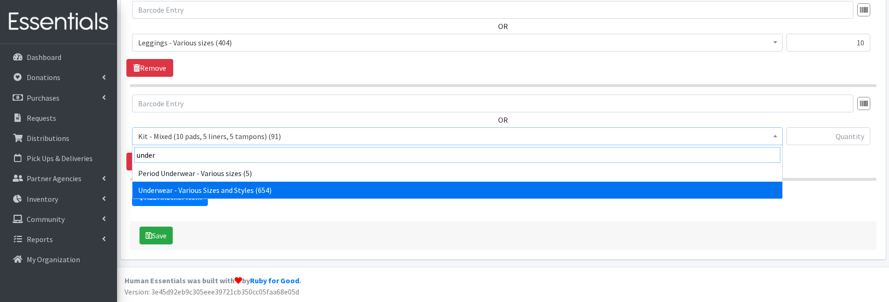
type input "under"
select select "10495"
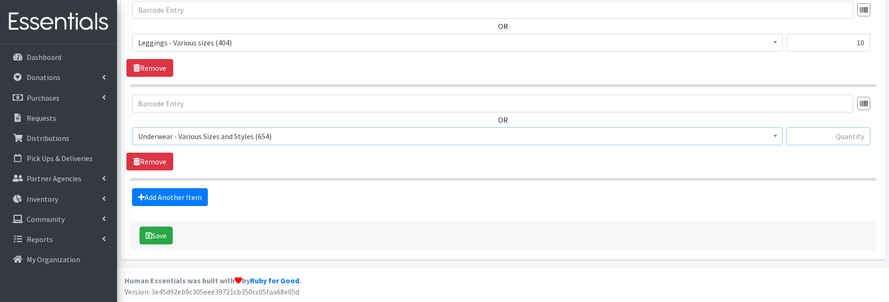
click at [852, 137] on input "text" at bounding box center [828, 136] width 84 height 18
type input "6"
click at [152, 230] on button "Save" at bounding box center [155, 235] width 33 height 18
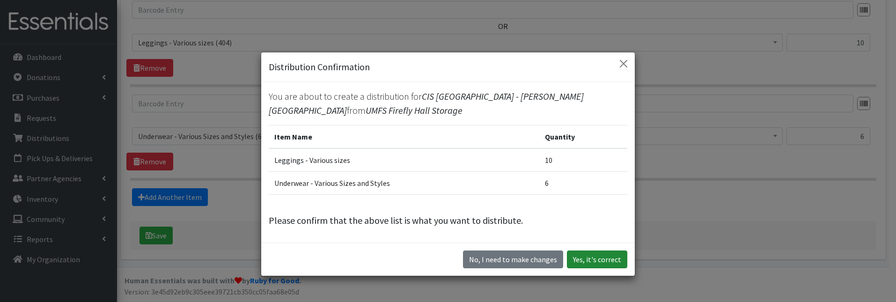
click at [598, 263] on button "Yes, it's correct" at bounding box center [597, 259] width 60 height 18
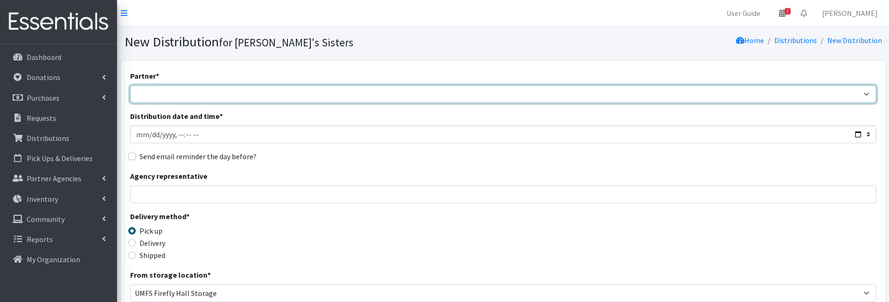
click at [204, 95] on select "211 [US_STATE] and Individual Referrals Afghan Support Center (USCIS) ANU FOUND…" at bounding box center [503, 94] width 746 height 18
select select "5050"
click at [130, 85] on select "211 [US_STATE] and Individual Referrals Afghan Support Center (USCIS) ANU FOUND…" at bounding box center [503, 94] width 746 height 18
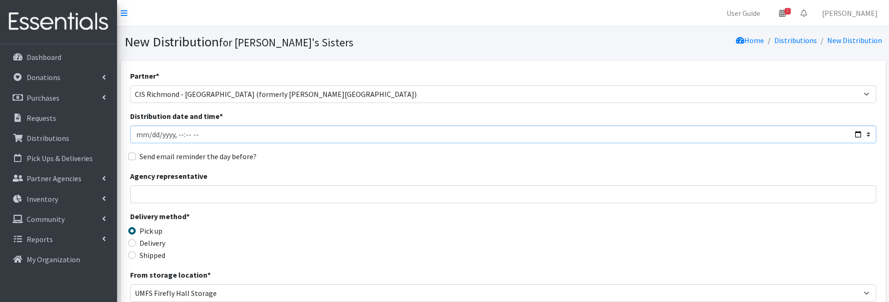
click at [152, 134] on input "Distribution date and time *" at bounding box center [503, 134] width 746 height 18
type input "[DATE]T23:59"
click at [168, 194] on input "Agency representative" at bounding box center [503, 194] width 746 height 18
type input "[PERSON_NAME]"
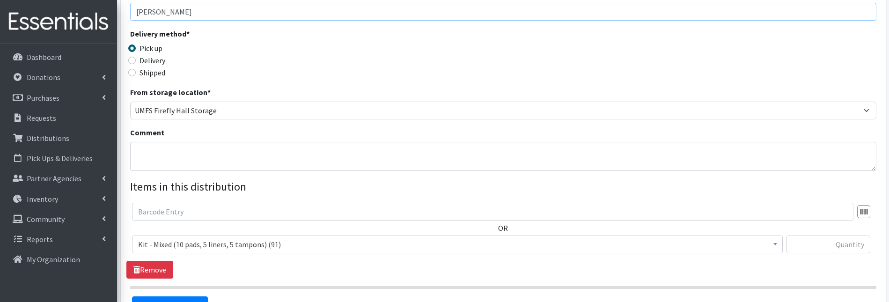
scroll to position [187, 0]
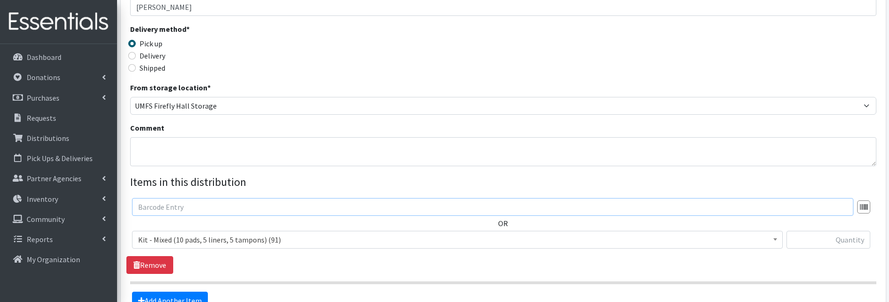
click at [215, 205] on input "text" at bounding box center [492, 207] width 721 height 18
click at [217, 232] on span "Kit - Mixed (10 pads, 5 liners, 5 tampons) (91)" at bounding box center [457, 240] width 650 height 18
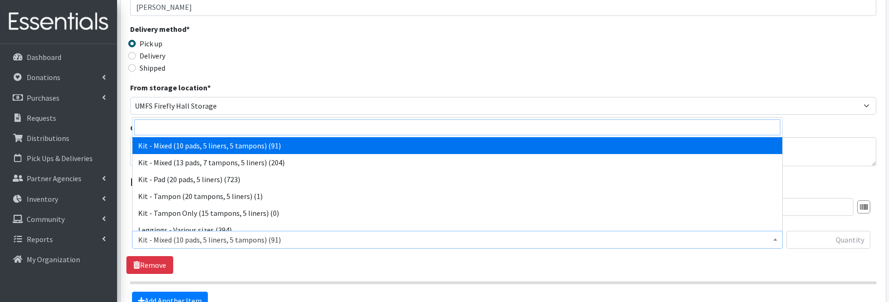
click at [175, 130] on input "search" at bounding box center [457, 127] width 646 height 16
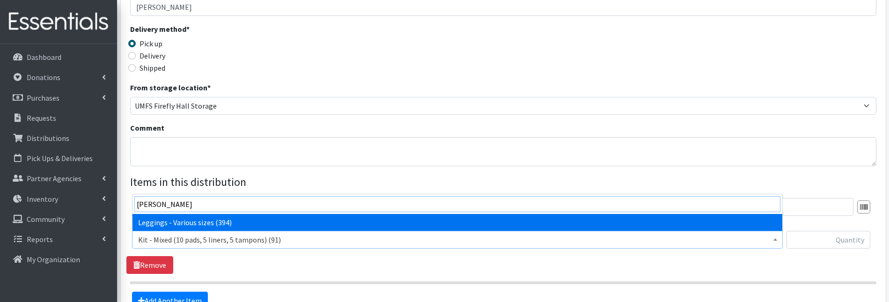
type input "[PERSON_NAME]"
select select "12411"
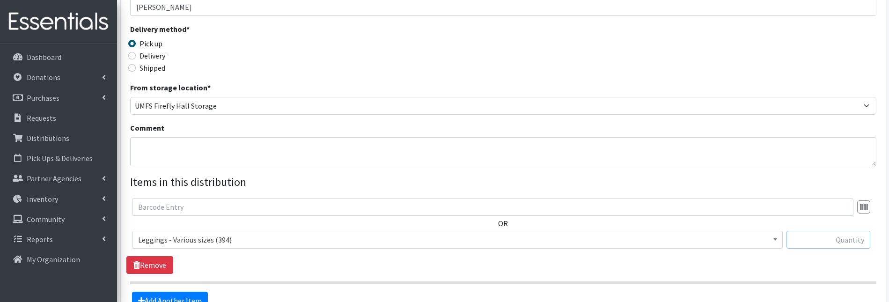
click at [836, 238] on input "text" at bounding box center [828, 240] width 84 height 18
type input "15"
click at [160, 295] on link "Add Another Item" at bounding box center [170, 301] width 76 height 18
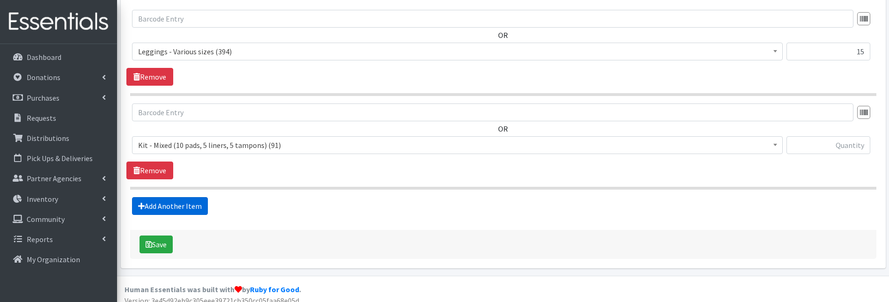
scroll to position [384, 0]
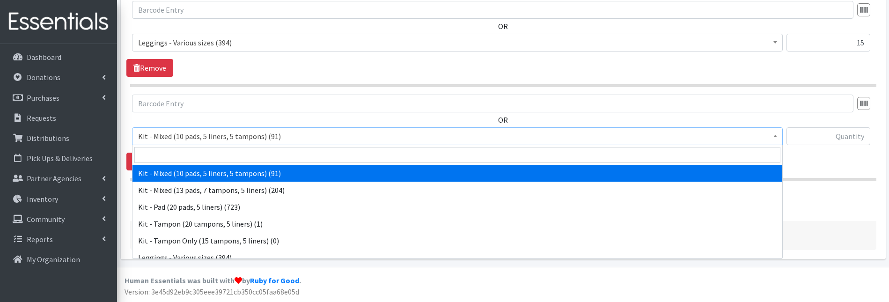
click at [177, 139] on span "Kit - Mixed (10 pads, 5 liners, 5 tampons) (91)" at bounding box center [457, 136] width 638 height 13
click at [172, 152] on input "search" at bounding box center [457, 155] width 646 height 16
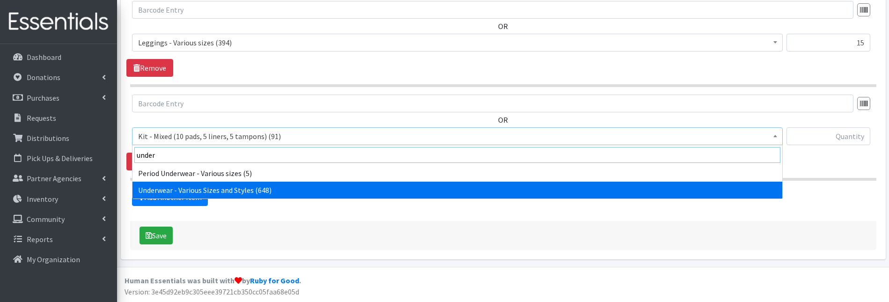
type input "under"
select select "10495"
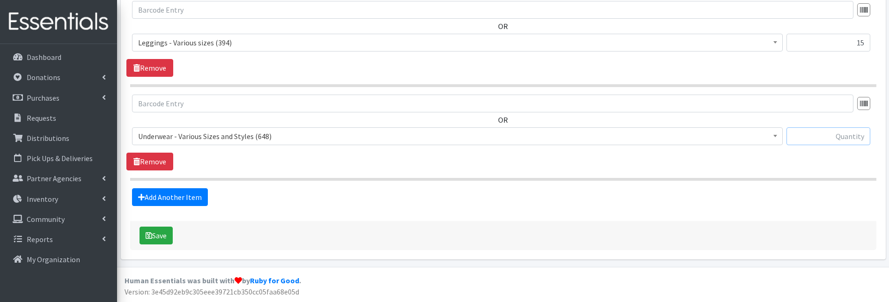
click at [817, 136] on input "text" at bounding box center [828, 136] width 84 height 18
type input "15"
click at [168, 237] on button "Save" at bounding box center [155, 235] width 33 height 18
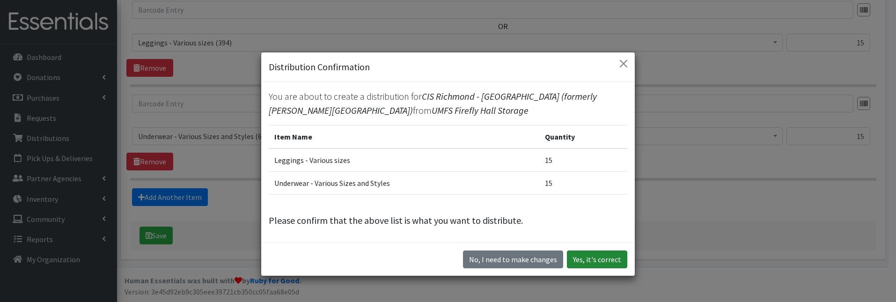
click at [602, 252] on button "Yes, it's correct" at bounding box center [597, 259] width 60 height 18
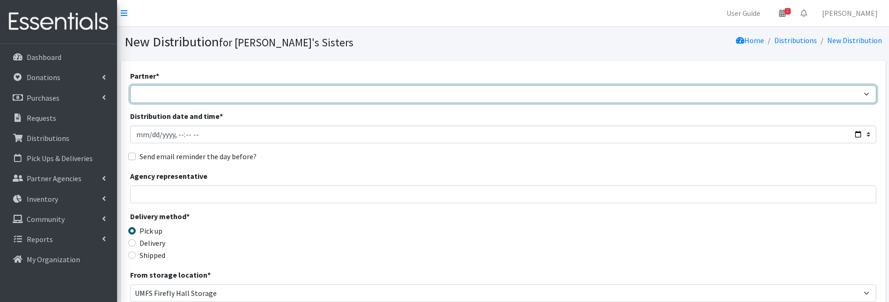
click at [140, 98] on select "211 [US_STATE] and Individual Referrals Afghan Support Center (USCIS) ANU FOUND…" at bounding box center [503, 94] width 746 height 18
select select "5038"
click at [130, 85] on select "211 [US_STATE] and Individual Referrals Afghan Support Center (USCIS) ANU FOUND…" at bounding box center [503, 94] width 746 height 18
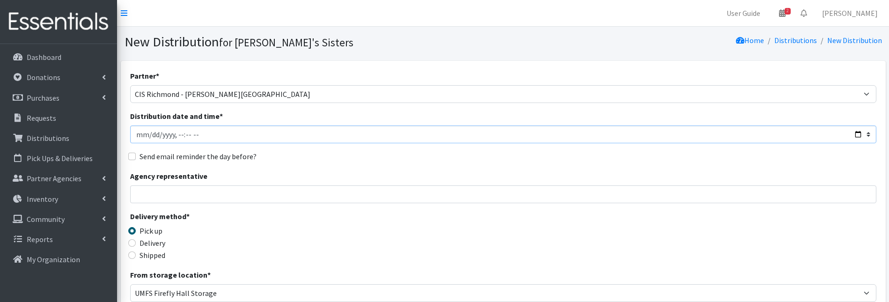
click at [153, 135] on input "Distribution date and time *" at bounding box center [503, 134] width 746 height 18
type input "[DATE]T23:59"
click at [198, 202] on input "Agency representative" at bounding box center [503, 194] width 746 height 18
type input "[PERSON_NAME]"
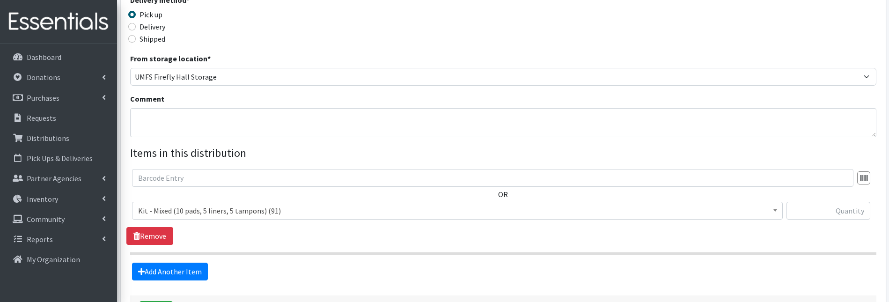
scroll to position [234, 0]
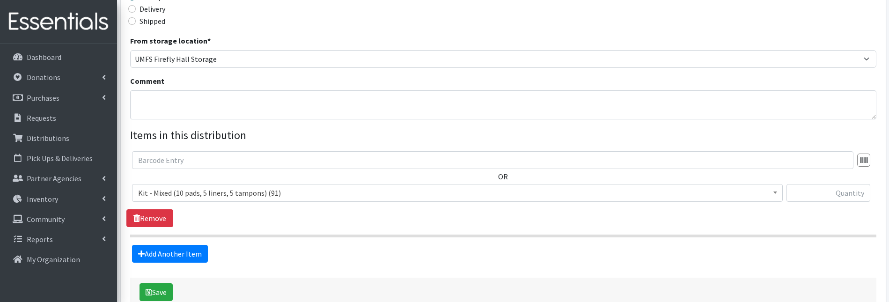
click at [180, 192] on span "Kit - Mixed (10 pads, 5 liners, 5 tampons) (91)" at bounding box center [457, 192] width 638 height 13
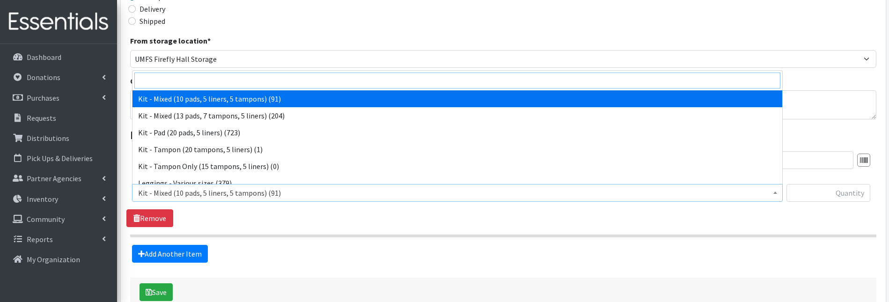
click at [178, 78] on input "search" at bounding box center [457, 81] width 646 height 16
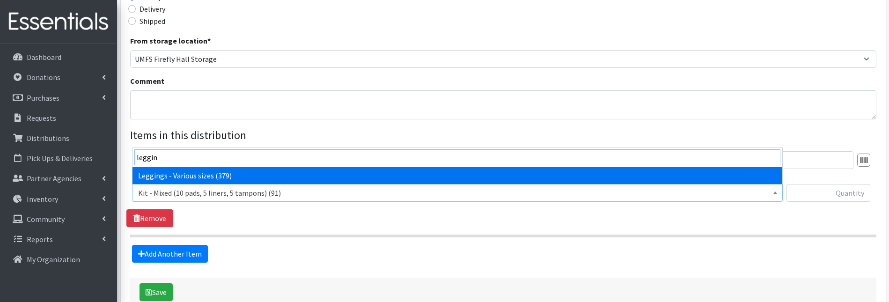
type input "leggin"
select select "12411"
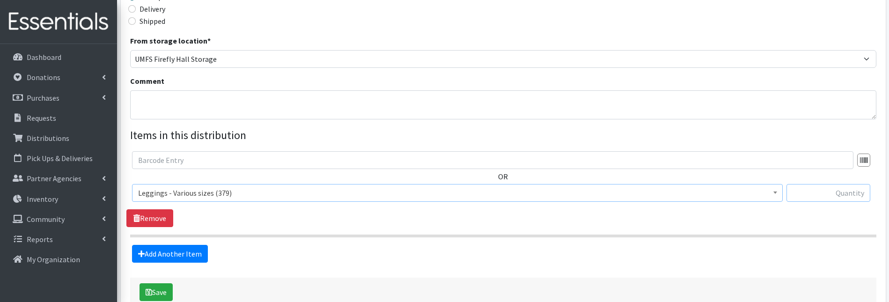
click at [842, 191] on input "text" at bounding box center [828, 193] width 84 height 18
type input "15"
click at [187, 256] on link "Add Another Item" at bounding box center [170, 254] width 76 height 18
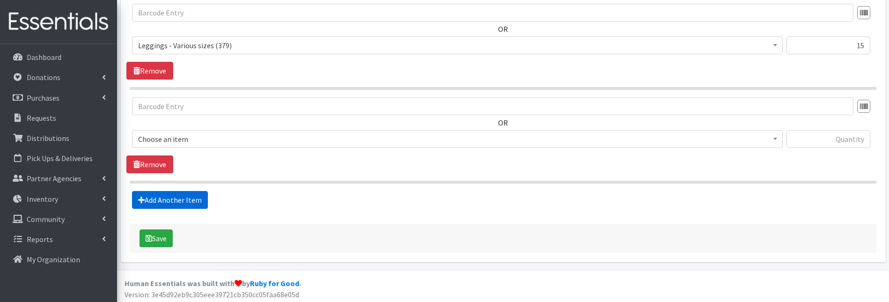
scroll to position [384, 0]
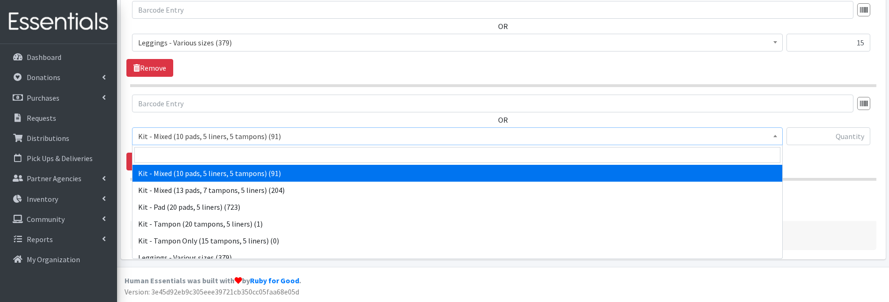
click at [177, 138] on span "Kit - Mixed (10 pads, 5 liners, 5 tampons) (91)" at bounding box center [457, 136] width 638 height 13
click at [175, 161] on input "search" at bounding box center [457, 155] width 646 height 16
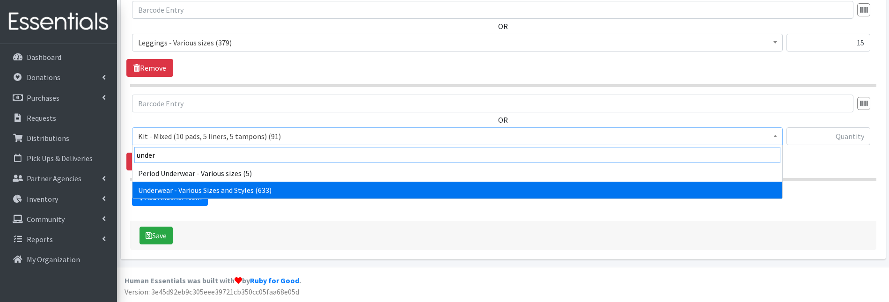
type input "under"
select select "10495"
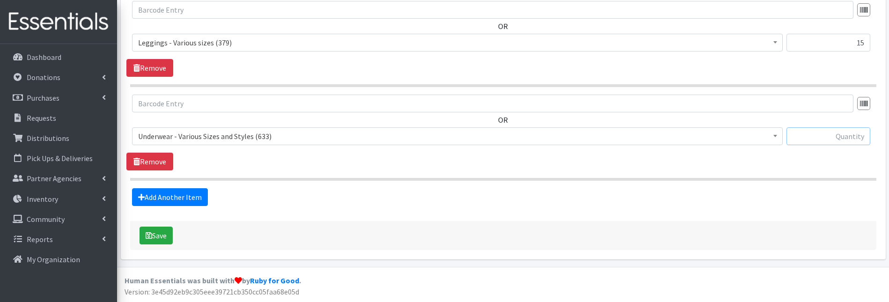
click at [821, 140] on input "text" at bounding box center [828, 136] width 84 height 18
type input "19"
click at [162, 231] on button "Save" at bounding box center [155, 235] width 33 height 18
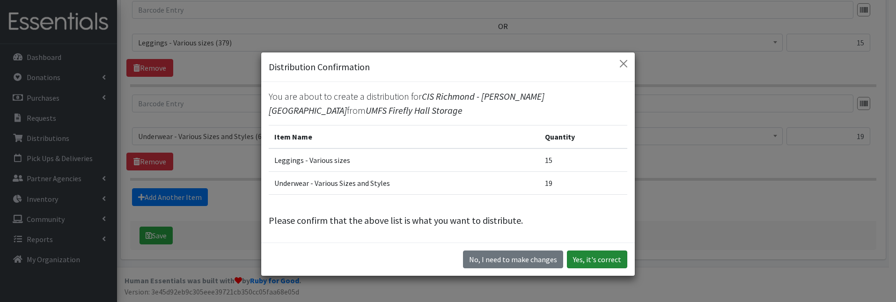
click at [598, 256] on button "Yes, it's correct" at bounding box center [597, 259] width 60 height 18
